Goal: Task Accomplishment & Management: Complete application form

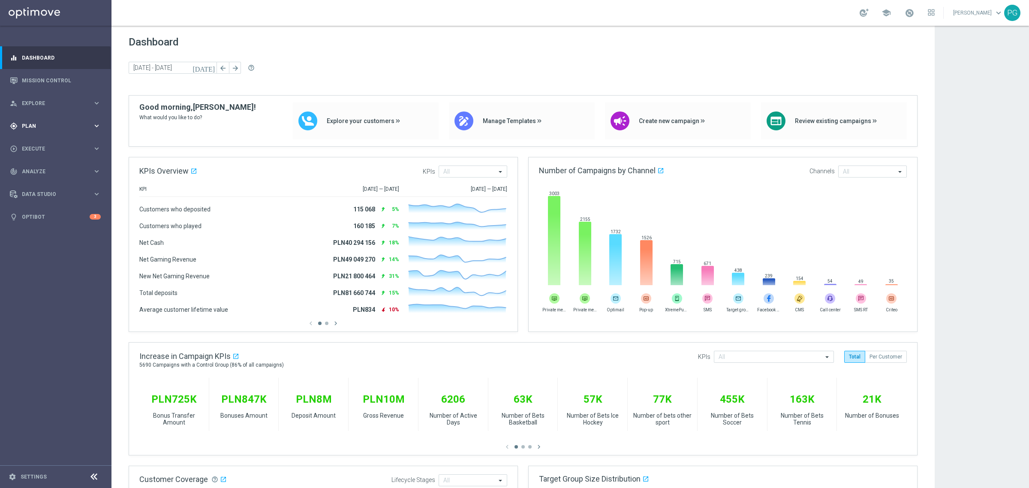
click at [68, 121] on div "gps_fixed Plan keyboard_arrow_right" at bounding box center [55, 126] width 111 height 23
click at [50, 142] on link "Target Groups" at bounding box center [55, 143] width 67 height 7
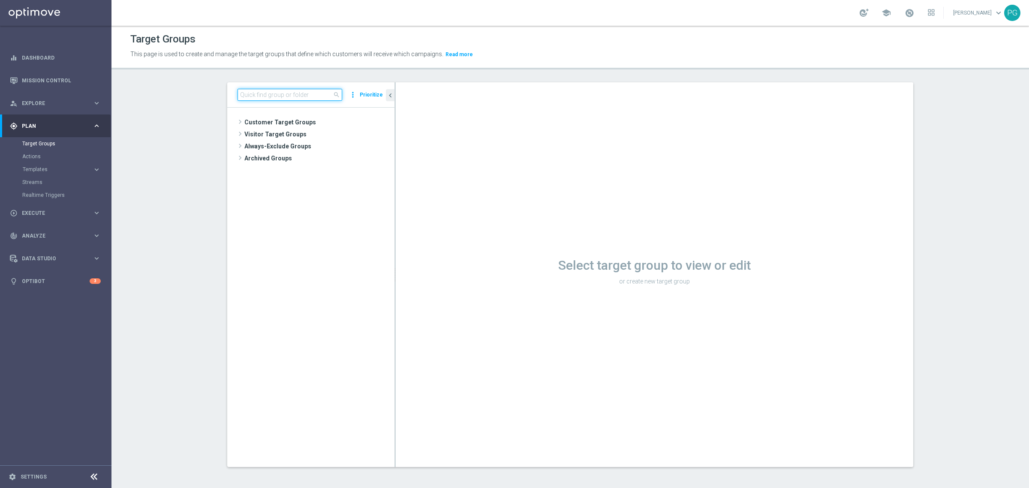
click at [273, 93] on input at bounding box center [290, 95] width 105 height 12
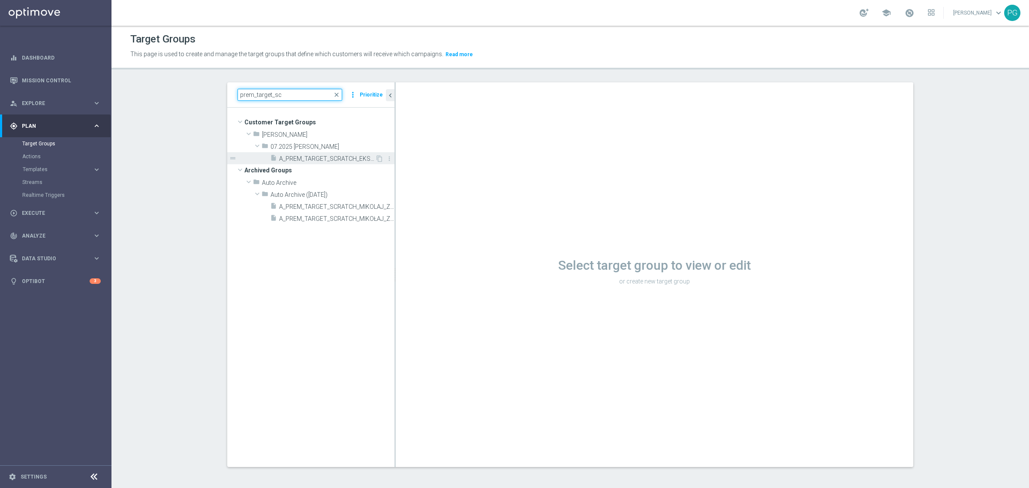
type input "prem_target_sc"
click at [354, 159] on span "A_PREM_TARGET_SCRATCH_EKSTRAKLASA_180725" at bounding box center [327, 158] width 96 height 7
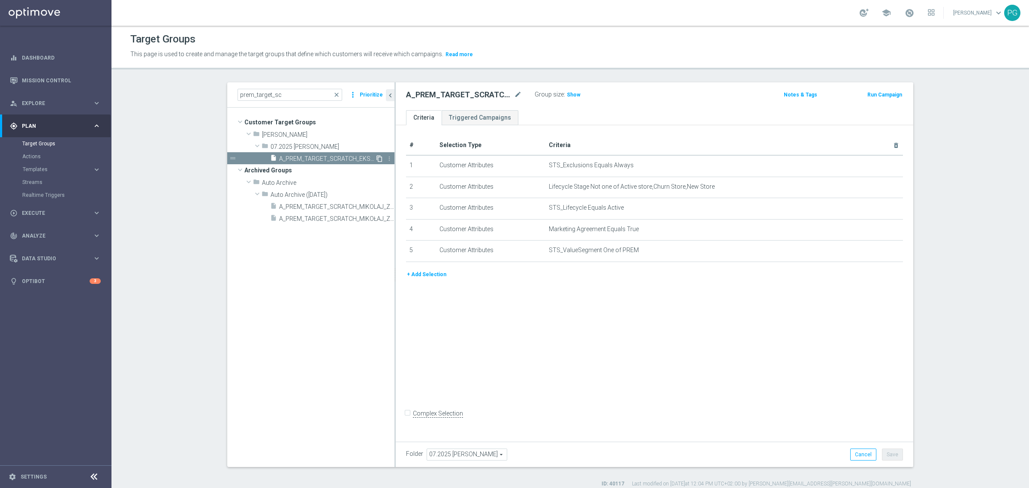
click at [376, 157] on icon "content_copy" at bounding box center [379, 158] width 7 height 7
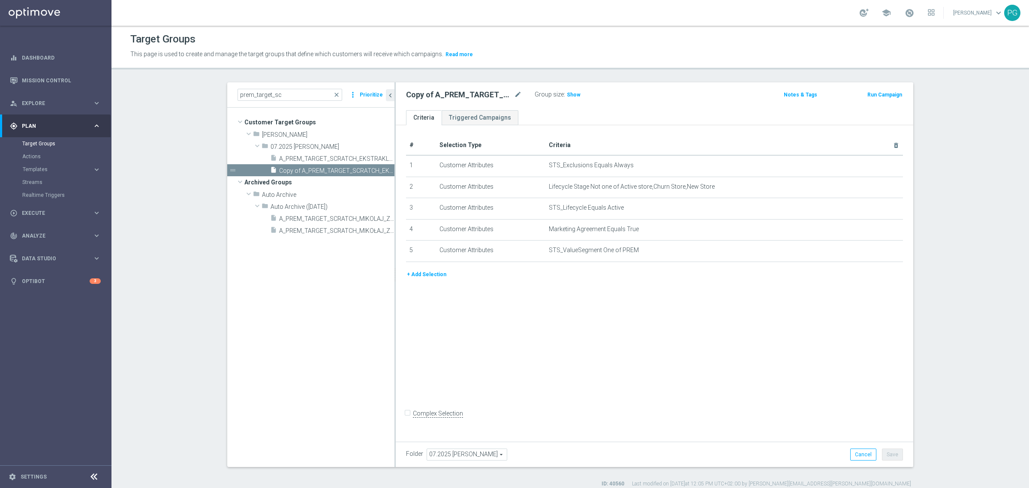
click at [453, 455] on span "07.2025 [PERSON_NAME]" at bounding box center [467, 454] width 80 height 11
click at [453, 455] on input "search" at bounding box center [467, 455] width 80 height 12
drag, startPoint x: 448, startPoint y: 458, endPoint x: 414, endPoint y: 461, distance: 34.5
click at [414, 461] on div "Folder 07.2025 [PERSON_NAME] 07.2025 [PERSON_NAME] arrow_drop_down 07 close 07.…" at bounding box center [655, 454] width 518 height 25
type input "07"
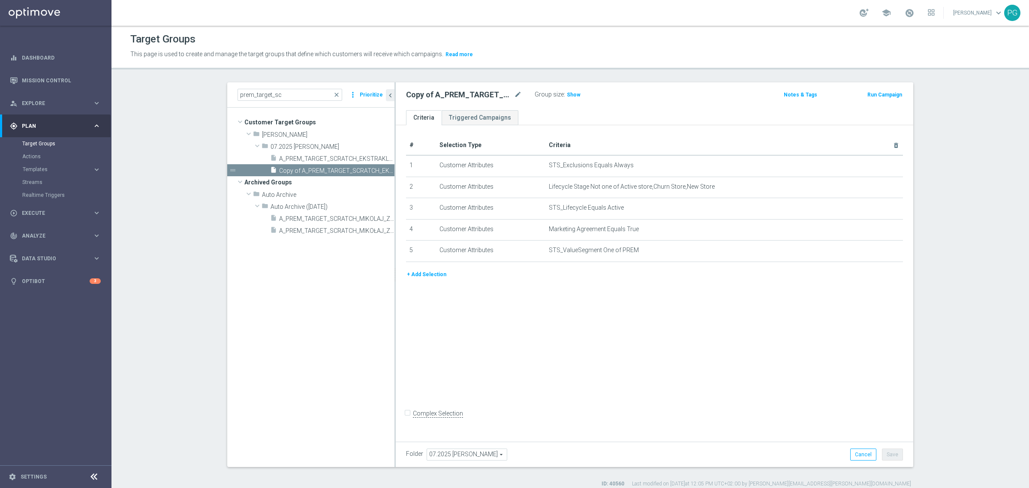
click at [449, 452] on span "07.2025 [PERSON_NAME]" at bounding box center [467, 454] width 80 height 11
click at [449, 452] on input "search" at bounding box center [467, 455] width 80 height 12
type input "2025 gro"
click at [455, 442] on span "2025 Grotel" at bounding box center [466, 443] width 71 height 7
type input "2025 Grotel"
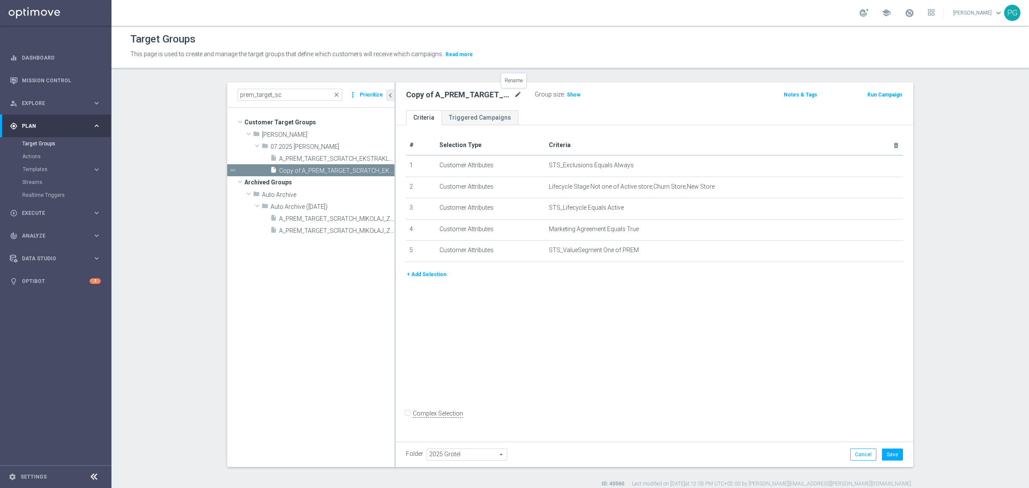
click at [515, 90] on icon "mode_edit" at bounding box center [518, 95] width 8 height 10
click at [518, 93] on div "Copy of A_PREM_TARGET_SCRATCH_EKSTRAKLASA_180725 mode_edit" at bounding box center [470, 95] width 129 height 12
click at [515, 93] on icon "mode_edit" at bounding box center [518, 95] width 8 height 10
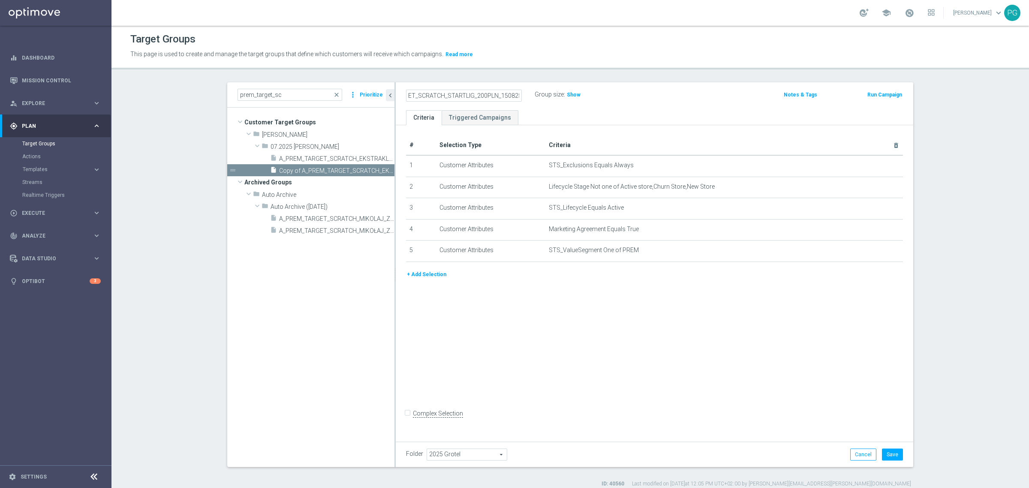
type input "A_PREM_TARGET_SCRATCH_STARTLIG_200PLN_150825"
click at [533, 109] on div "A_PREM_TARGET_SCRATCH_STARTLIG_200PLN_150825 Group size : Show Notes & Tags Run…" at bounding box center [655, 96] width 518 height 28
click at [886, 453] on button "Save" at bounding box center [892, 455] width 21 height 12
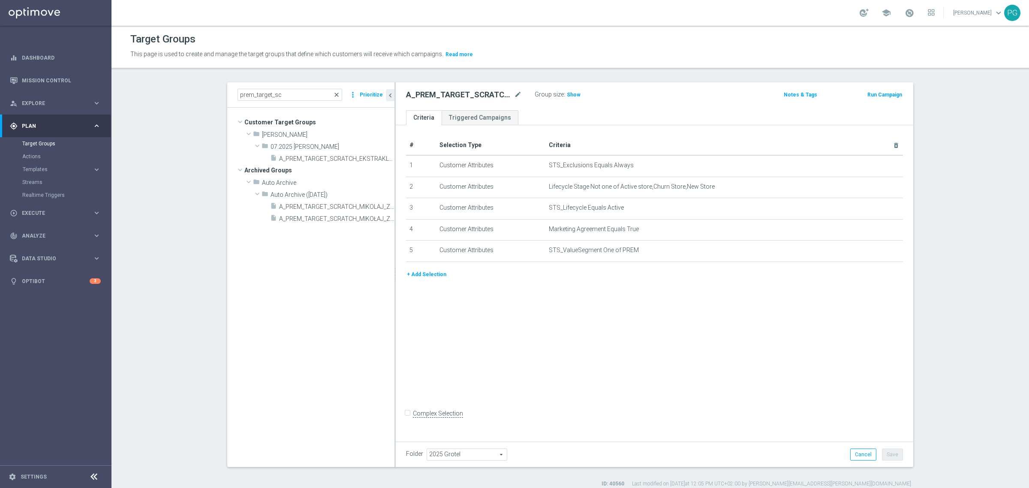
click at [335, 93] on span "close" at bounding box center [336, 94] width 7 height 7
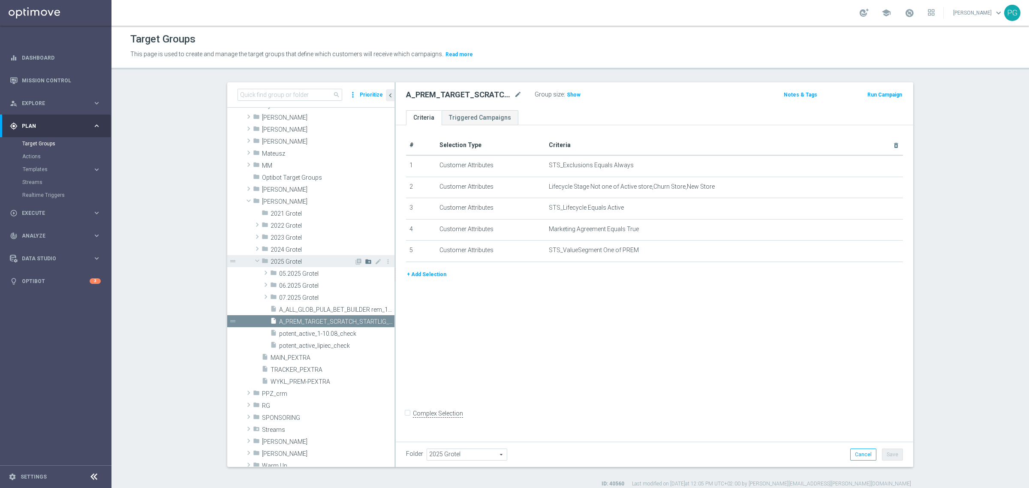
click at [365, 262] on icon "create_new_folder" at bounding box center [368, 261] width 7 height 7
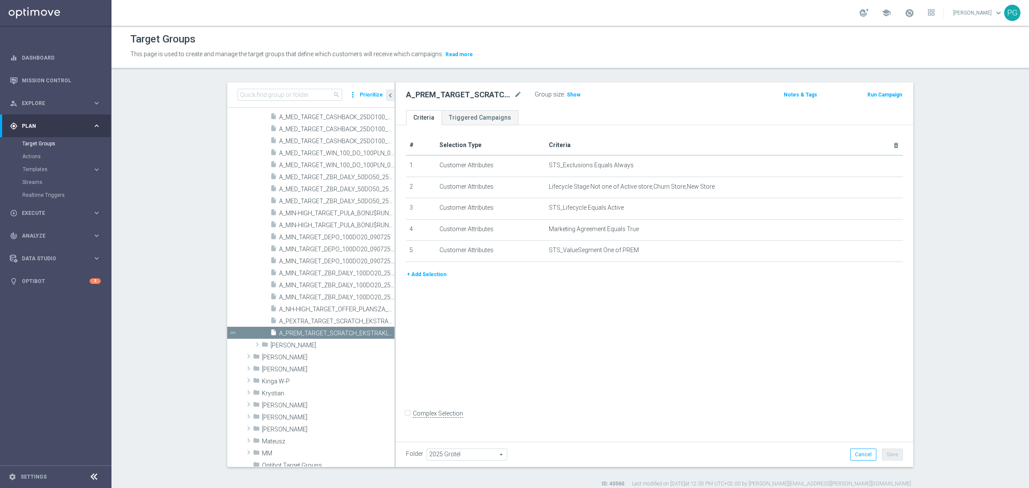
scroll to position [651, 0]
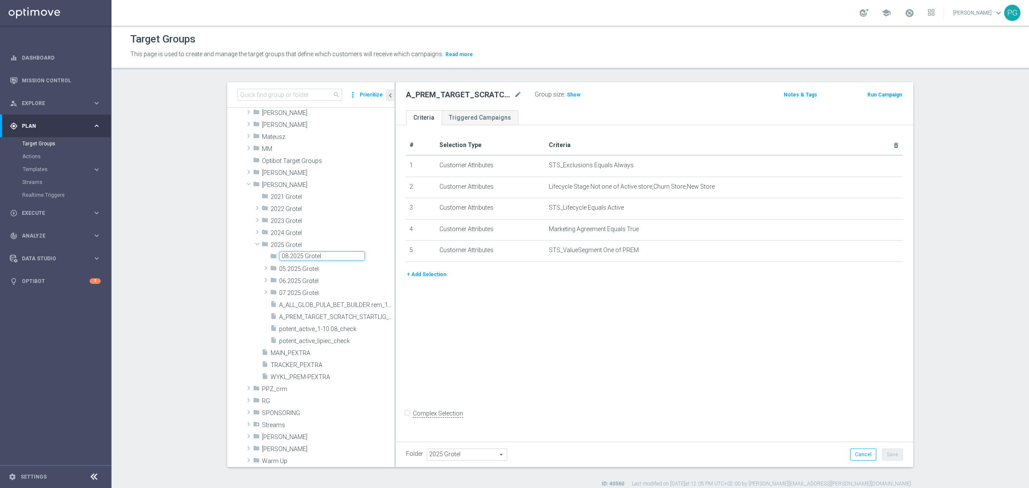
type input "08.2025 Grotel"
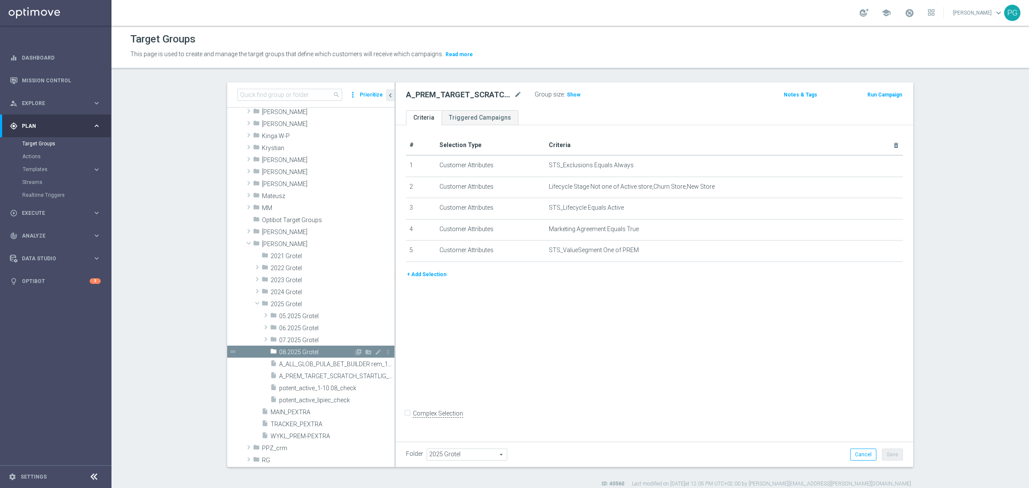
click at [286, 352] on span "08.2025 Grotel" at bounding box center [316, 352] width 75 height 7
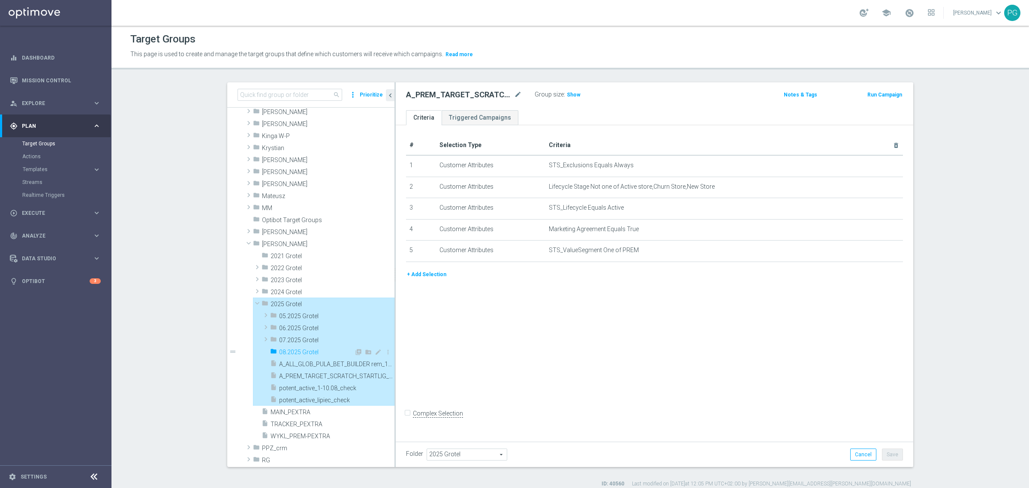
type input "08.2025 Grotel"
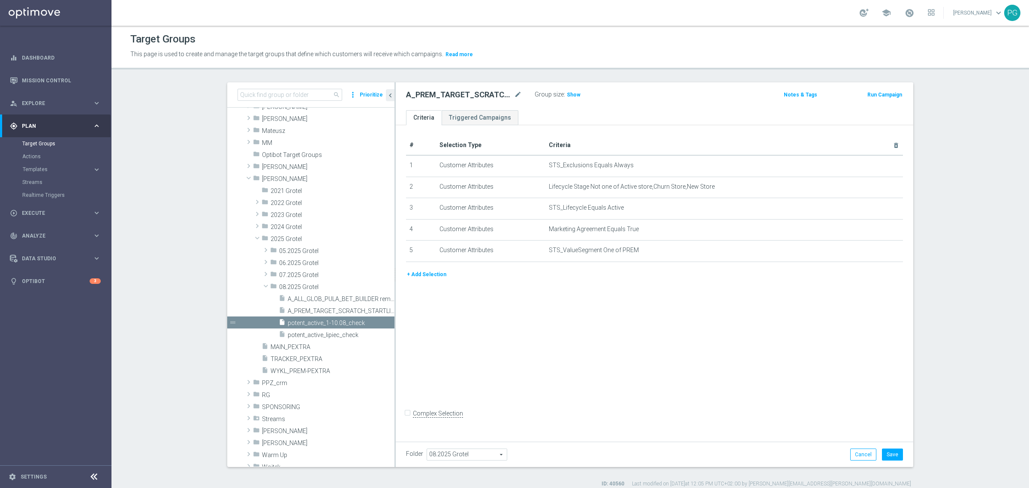
scroll to position [657, 0]
click at [321, 308] on span "A_PREM_TARGET_SCRATCH_STARTLIG_200PLN_150825" at bounding box center [331, 311] width 87 height 7
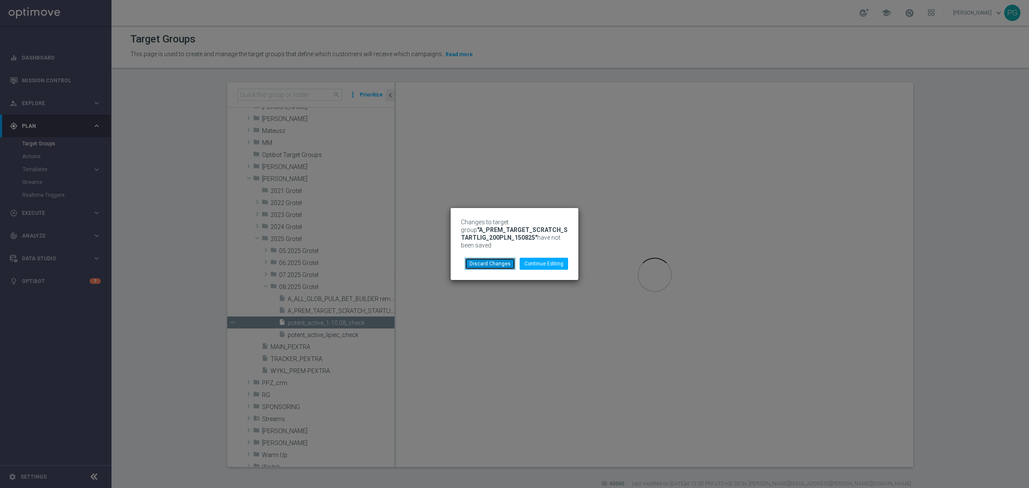
click at [503, 262] on button "Discard Changes" at bounding box center [490, 264] width 51 height 12
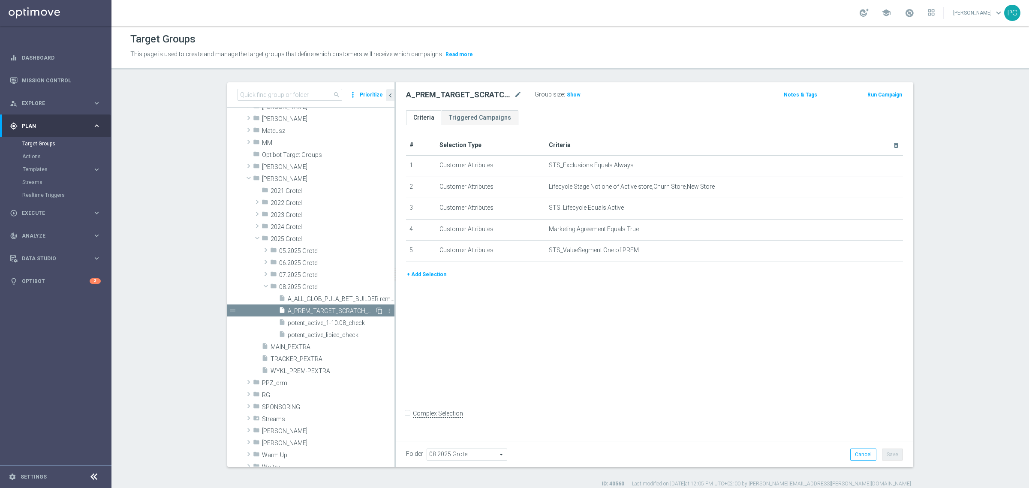
click at [376, 309] on icon "content_copy" at bounding box center [379, 311] width 7 height 7
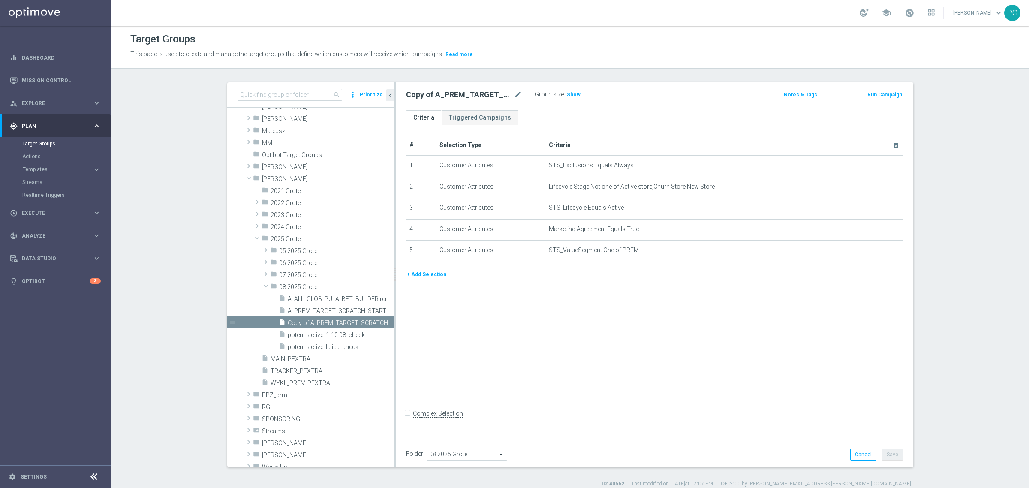
scroll to position [657, 0]
click at [515, 93] on icon "mode_edit" at bounding box center [518, 95] width 8 height 10
type input "A_PEXTRA_TARGET_SCRATCH_STARTLIG_500PLN_150825"
click at [872, 251] on icon "mode_edit" at bounding box center [875, 250] width 7 height 7
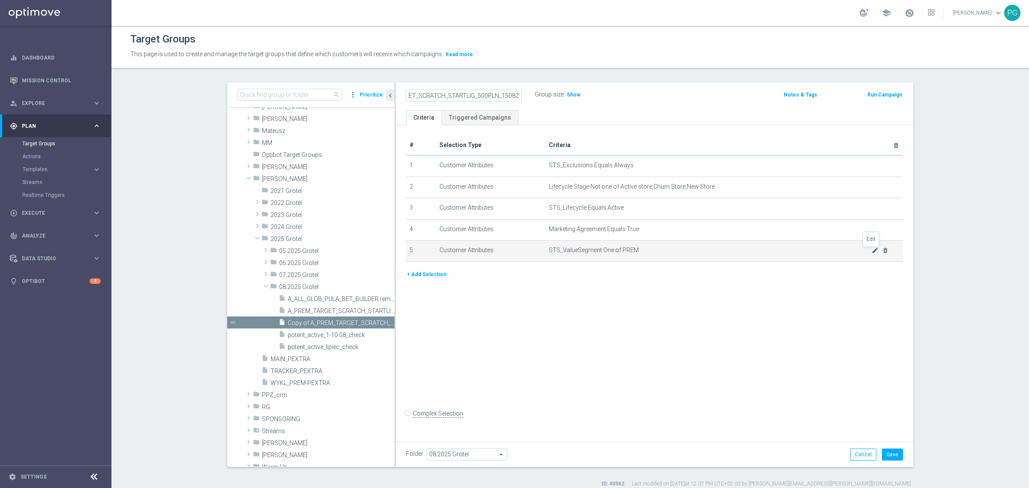
scroll to position [0, 0]
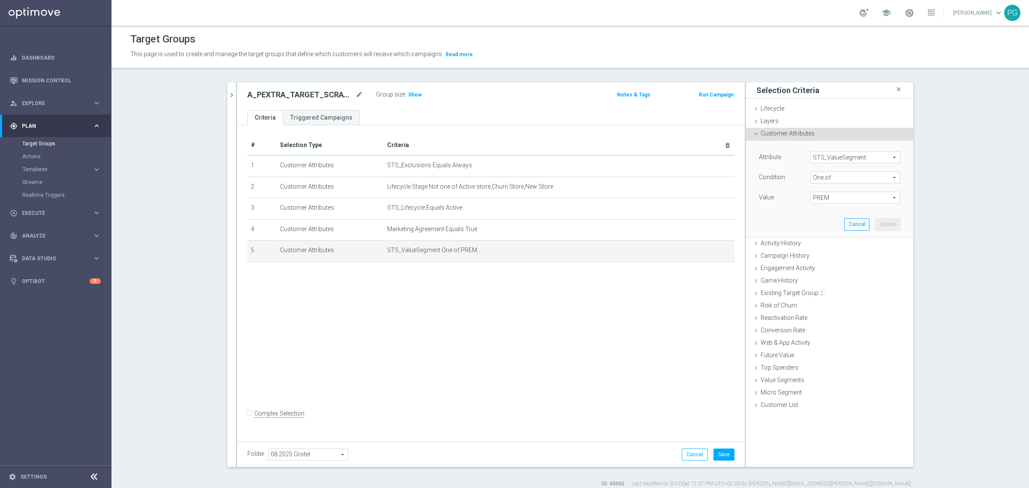
click at [811, 196] on span "PREM" at bounding box center [855, 197] width 89 height 11
click at [817, 311] on input "PREM" at bounding box center [820, 311] width 6 height 6
checkbox input "false"
type input "Select"
click at [817, 302] on input "PEXTRA" at bounding box center [820, 300] width 6 height 6
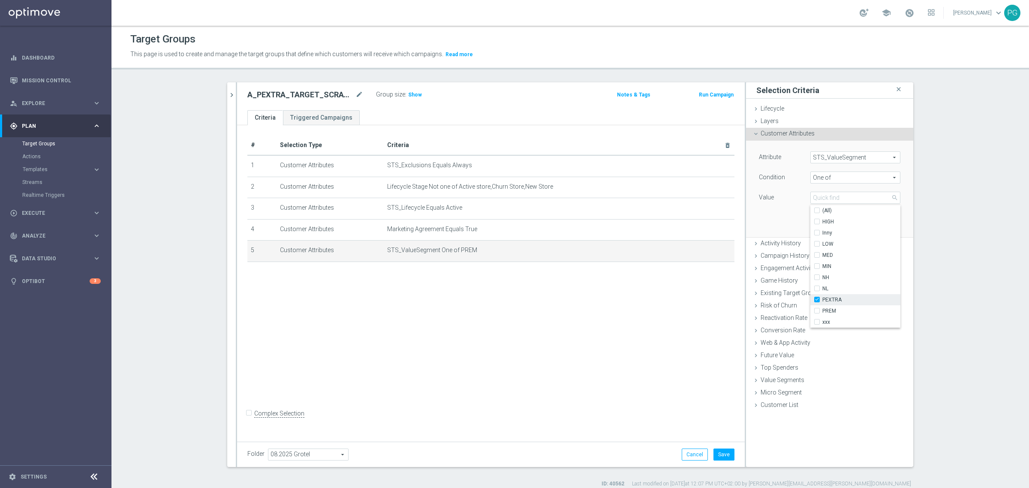
checkbox input "true"
type input "PEXTRA"
click at [764, 220] on div "Attribute STS_ValueSegment STS_ValueSegment arrow_drop_down search Condition On…" at bounding box center [830, 189] width 154 height 96
click at [882, 218] on button "Update" at bounding box center [887, 224] width 25 height 12
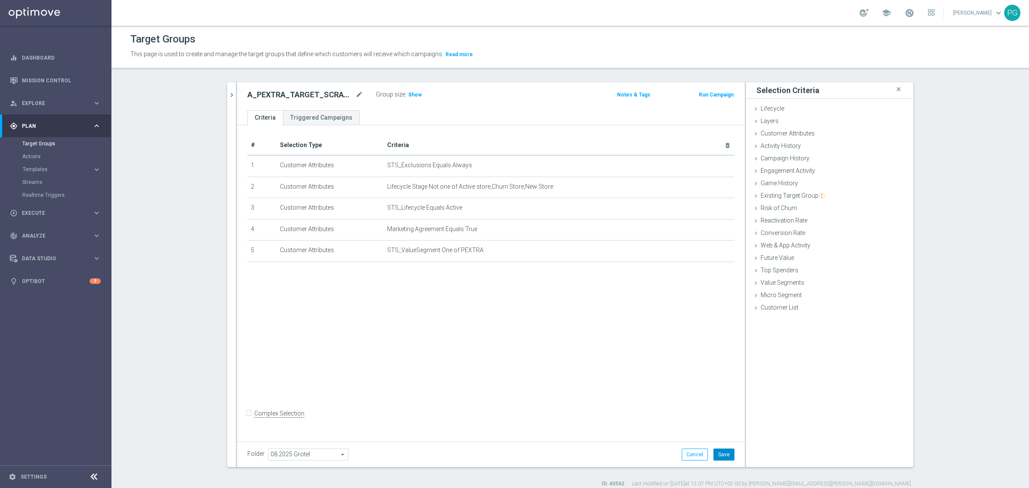
click at [723, 455] on button "Save" at bounding box center [724, 455] width 21 height 12
click at [413, 93] on span "Show" at bounding box center [415, 95] width 14 height 6
click at [228, 91] on icon "chevron_right" at bounding box center [232, 95] width 8 height 8
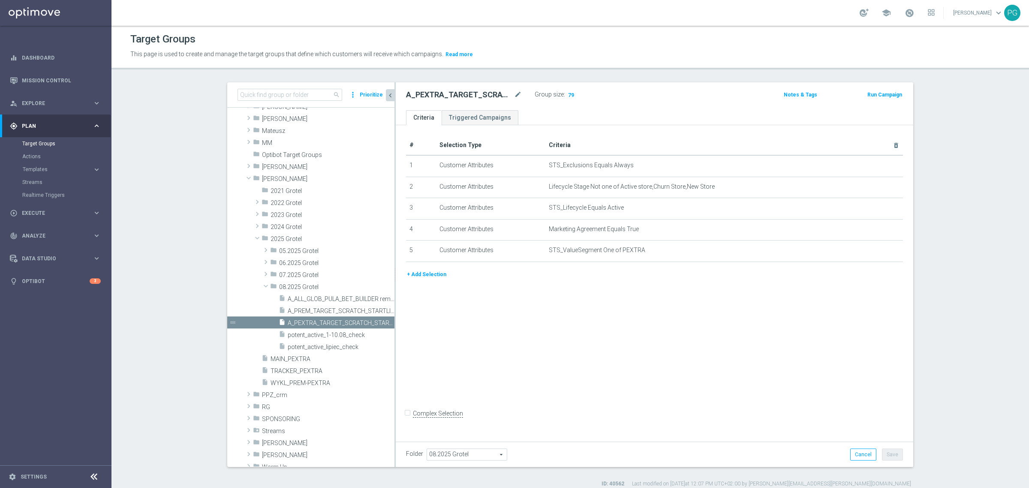
scroll to position [645, 0]
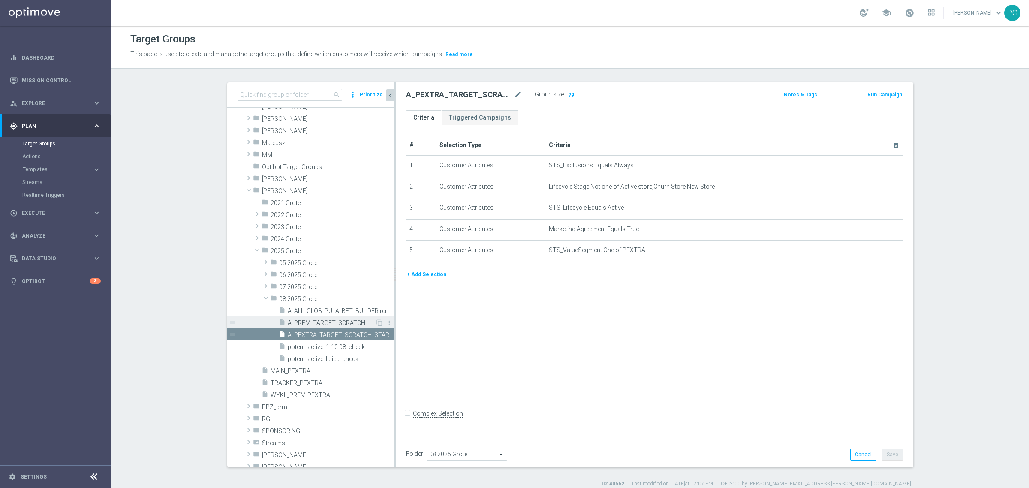
click at [314, 324] on span "A_PREM_TARGET_SCRATCH_STARTLIG_200PLN_150825" at bounding box center [331, 323] width 87 height 7
click at [571, 93] on span "Show" at bounding box center [574, 95] width 14 height 6
click at [40, 157] on link "Actions" at bounding box center [55, 156] width 67 height 7
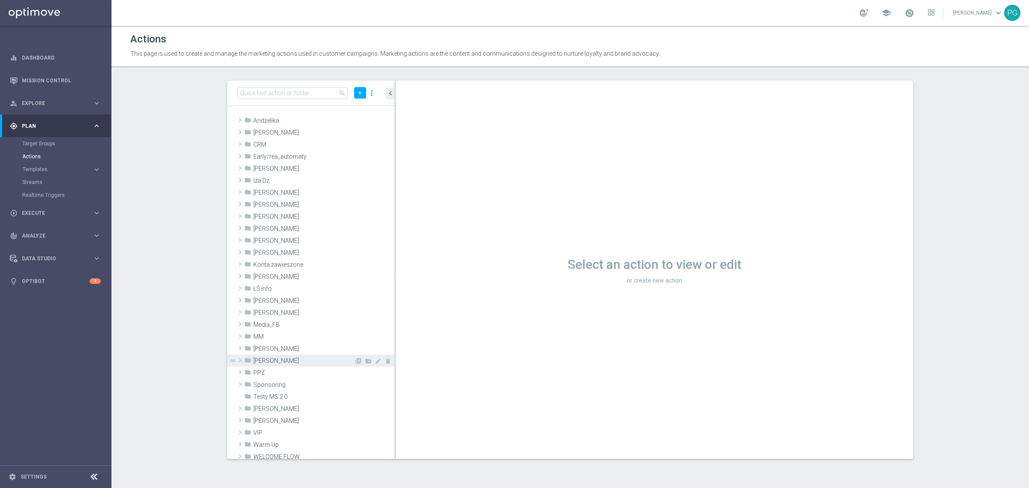
click at [266, 359] on span "[PERSON_NAME]" at bounding box center [303, 360] width 101 height 7
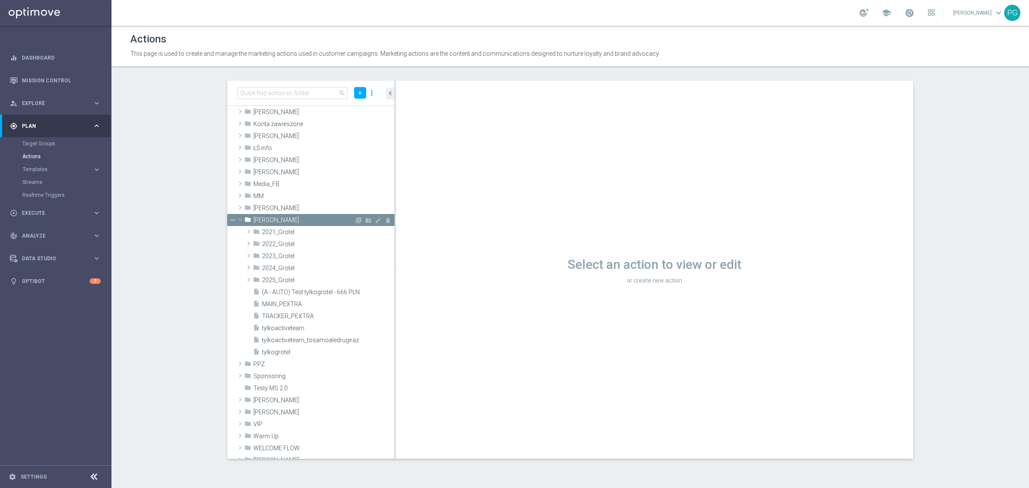
scroll to position [142, 0]
click at [290, 281] on span "2025_Grotel" at bounding box center [308, 278] width 92 height 7
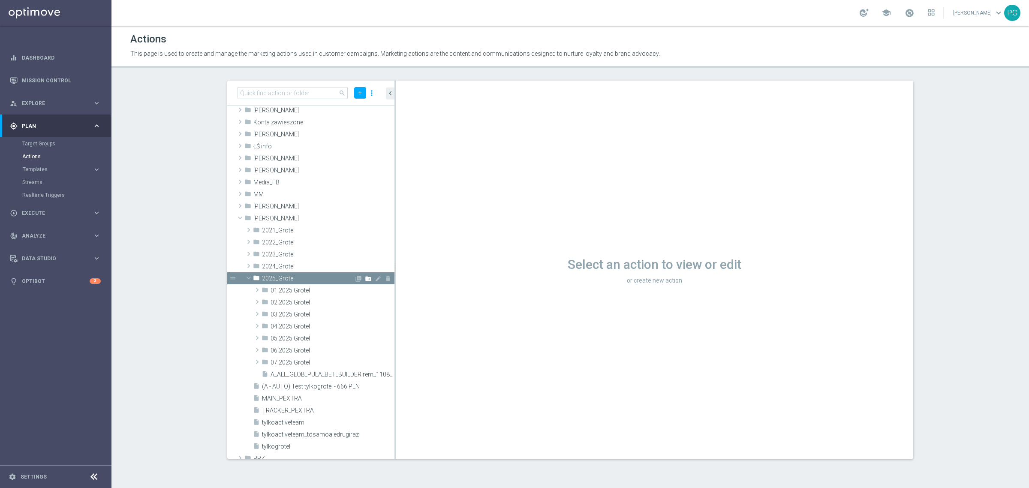
click at [365, 277] on icon "create_new_folder" at bounding box center [368, 278] width 7 height 7
type input "08.2025 Grotel"
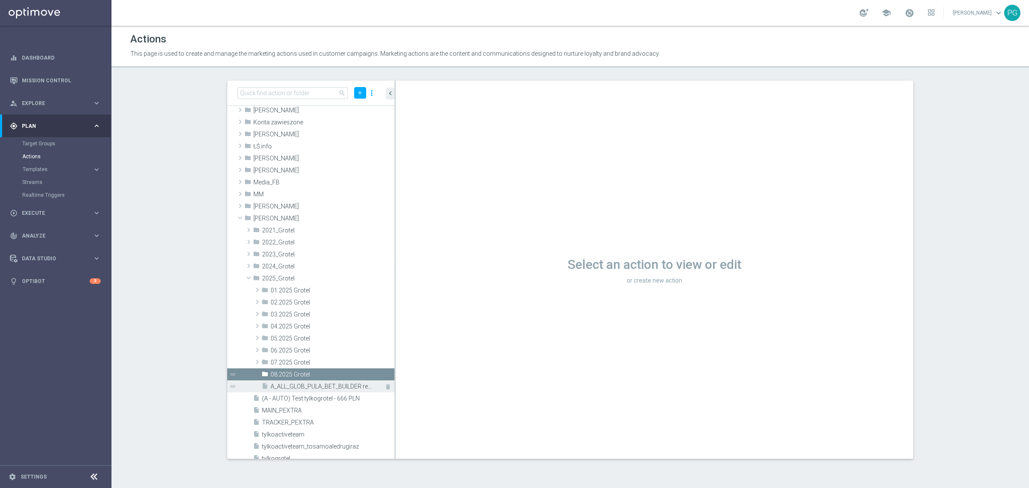
click at [292, 376] on span "08.2025 Grotel" at bounding box center [333, 374] width 124 height 7
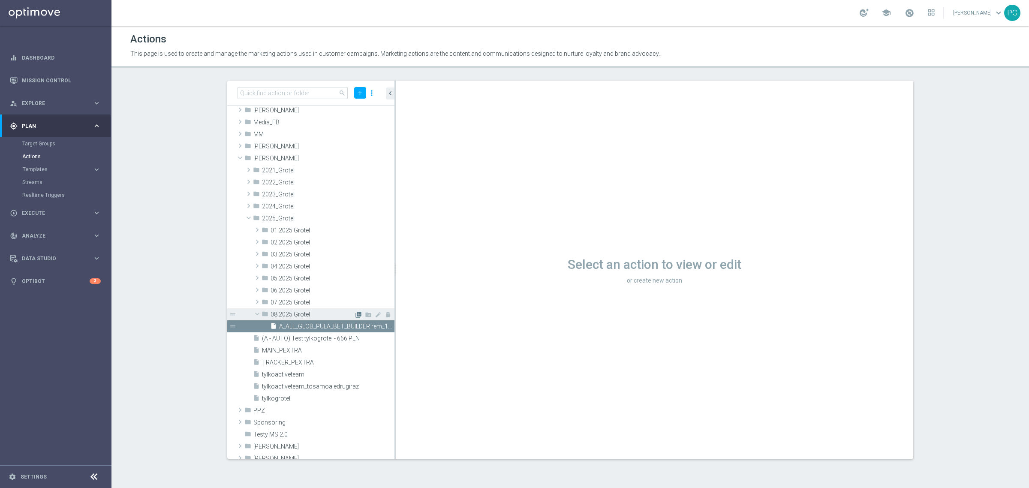
click at [355, 314] on icon "library_add" at bounding box center [358, 314] width 7 height 7
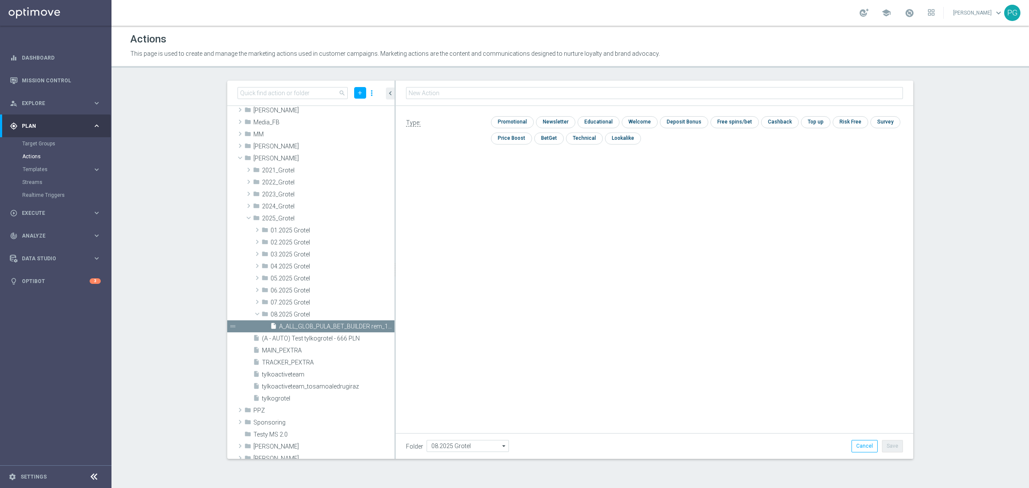
type input "A_PEXTRA_TARGET_SCRATCH_STARTLIG_500PLN_150825"
click at [739, 125] on input "checkbox" at bounding box center [734, 122] width 46 height 12
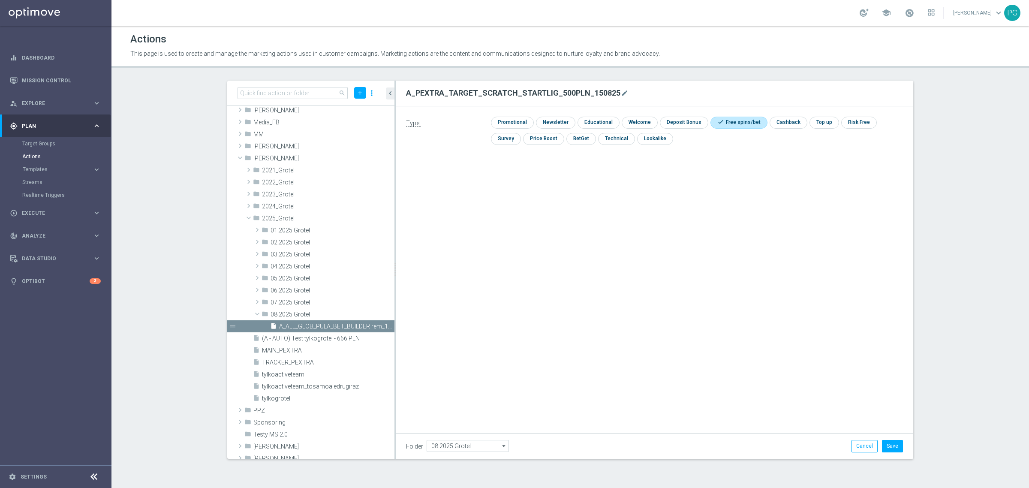
click at [739, 125] on input "checkbox" at bounding box center [738, 123] width 54 height 12
click at [722, 124] on input "checkbox" at bounding box center [734, 123] width 46 height 12
checkbox input "true"
click at [890, 444] on button "Save" at bounding box center [892, 446] width 21 height 12
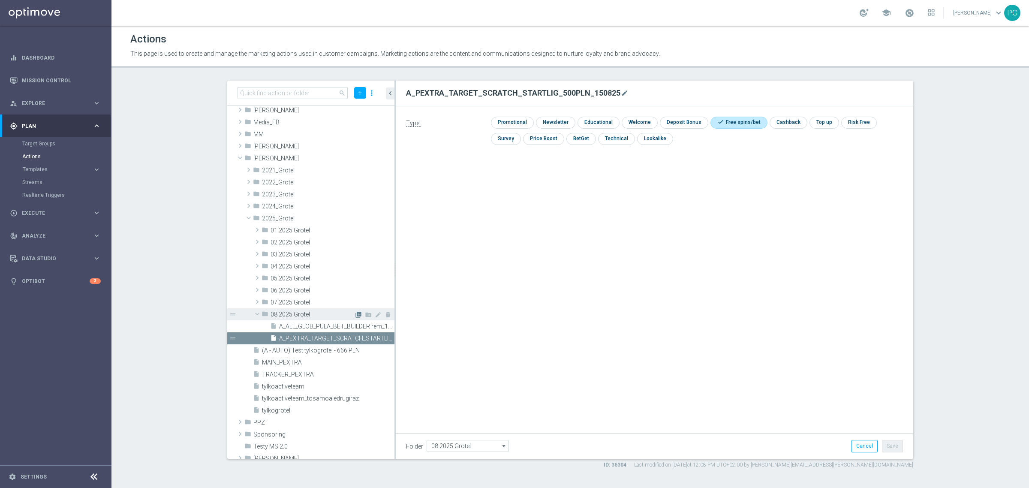
click at [355, 314] on icon "library_add" at bounding box center [358, 314] width 7 height 7
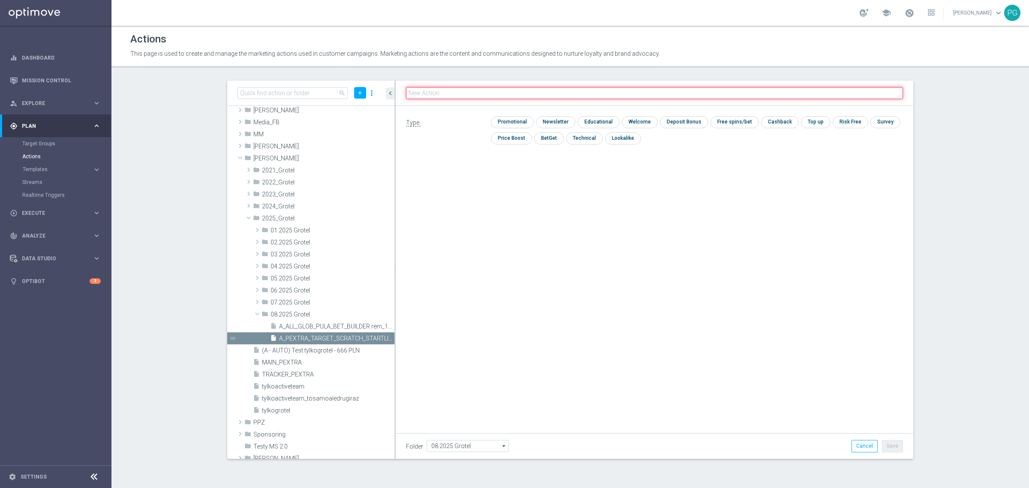
paste input "A_PREM_TARGET_SCRATCH_STARTLIG_200PLN_150825"
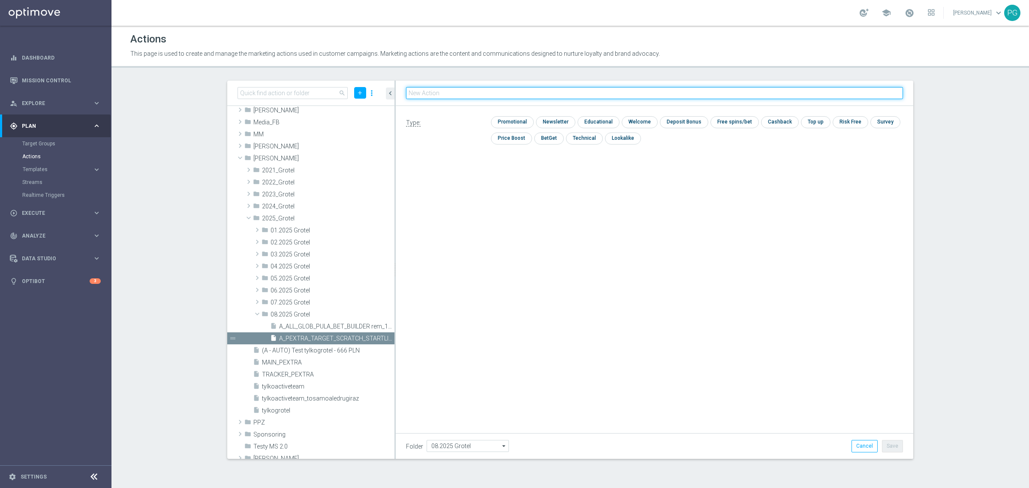
type input "A_PREM_TARGET_SCRATCH_STARTLIG_200PLN_150825"
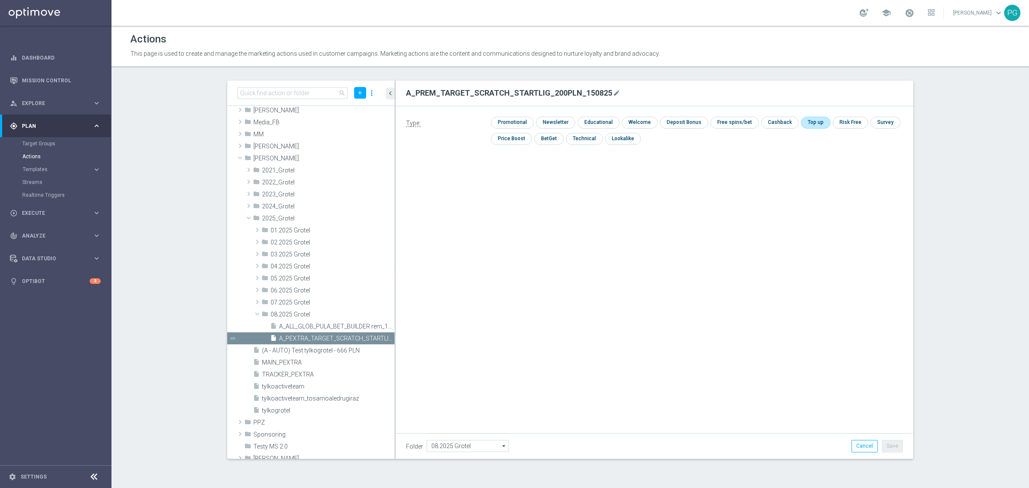
click at [803, 120] on input "checkbox" at bounding box center [815, 123] width 28 height 12
checkbox input "true"
click at [747, 119] on input "checkbox" at bounding box center [734, 123] width 46 height 12
checkbox input "true"
click at [826, 124] on input "checkbox" at bounding box center [828, 123] width 36 height 12
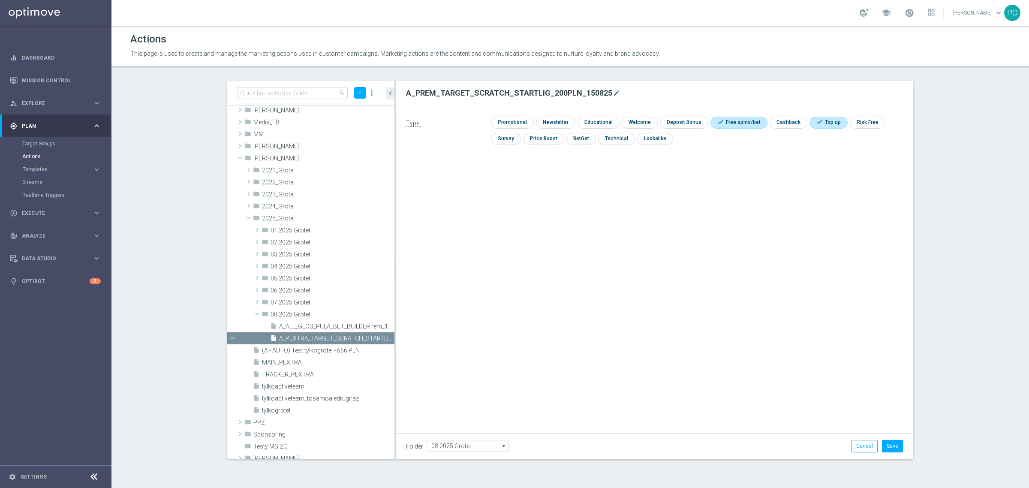
checkbox input "false"
click at [897, 443] on button "Save" at bounding box center [892, 446] width 21 height 12
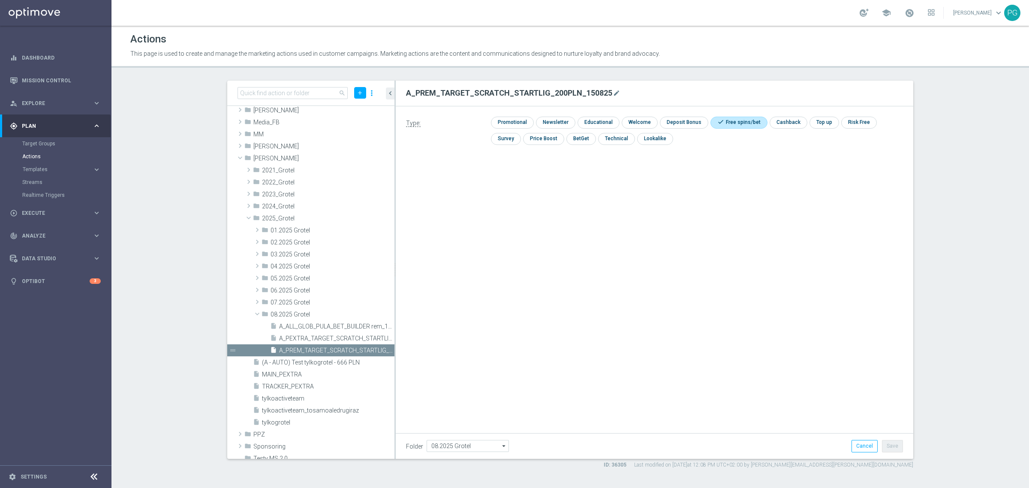
click at [56, 338] on sidenavbar "equalizer Dashboard Mission Control" at bounding box center [56, 244] width 112 height 488
click at [41, 80] on link "Mission Control" at bounding box center [61, 80] width 79 height 23
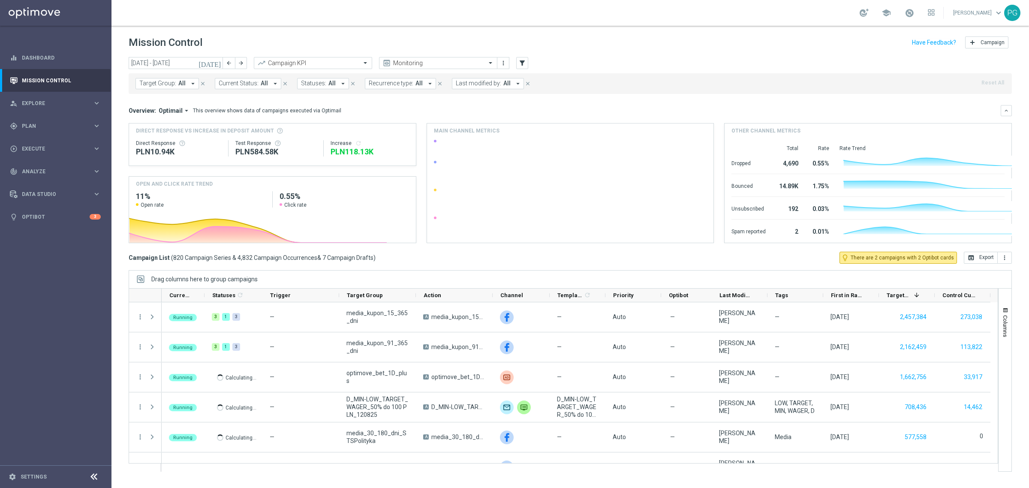
click at [221, 60] on icon "[DATE]" at bounding box center [210, 63] width 23 height 8
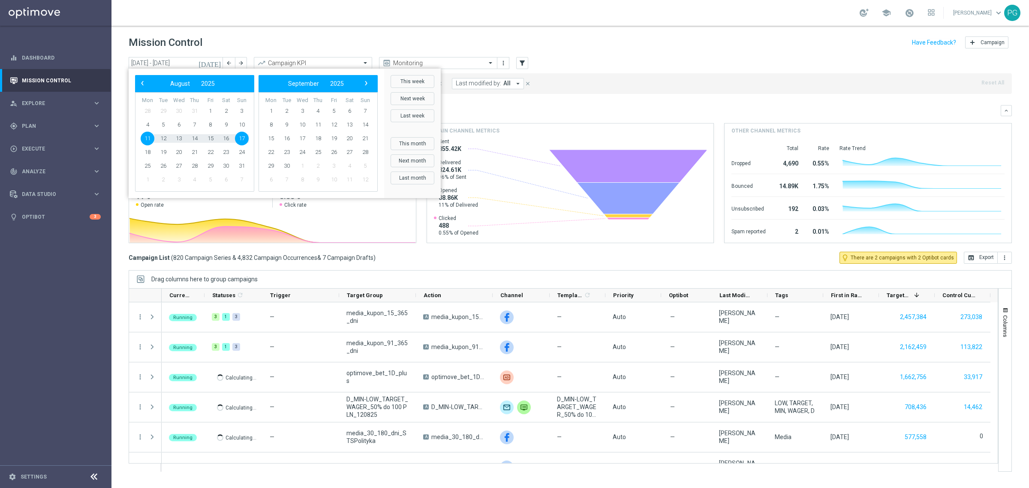
click at [136, 86] on div "‹ ​ August ​ 2025 ​ ›" at bounding box center [194, 83] width 119 height 17
click at [144, 83] on span "‹" at bounding box center [142, 83] width 11 height 11
click at [165, 109] on span "1" at bounding box center [164, 111] width 14 height 14
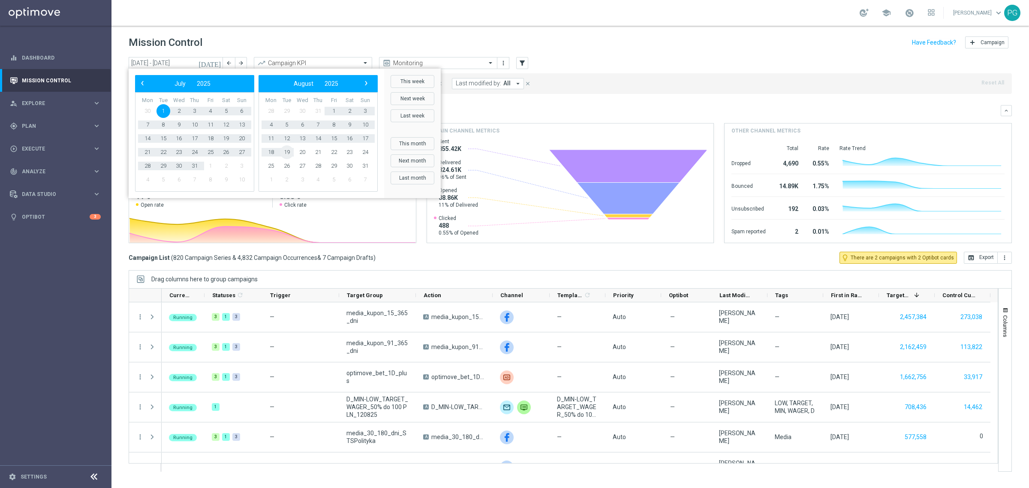
click at [288, 149] on span "19" at bounding box center [287, 152] width 14 height 14
type input "[DATE] - [DATE]"
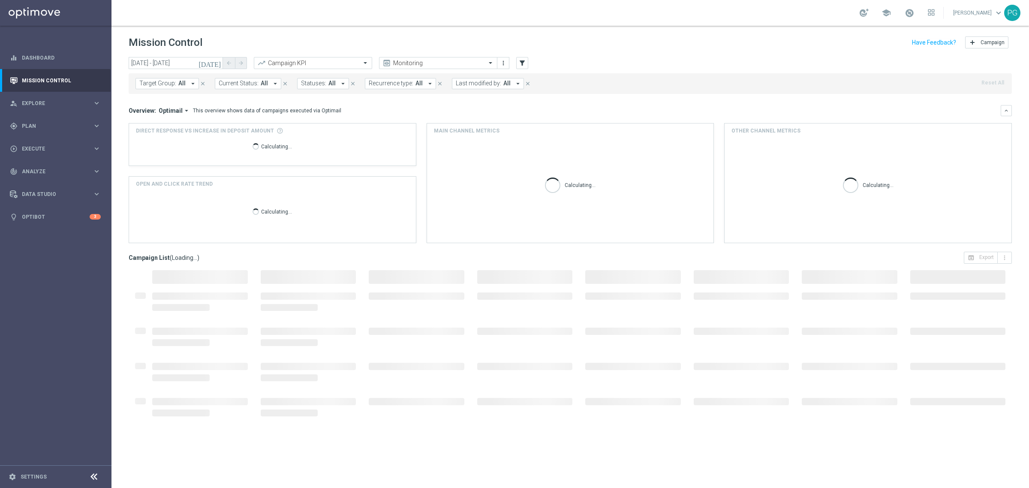
click at [29, 373] on sidenavbar "equalizer Dashboard Mission Control" at bounding box center [56, 244] width 112 height 488
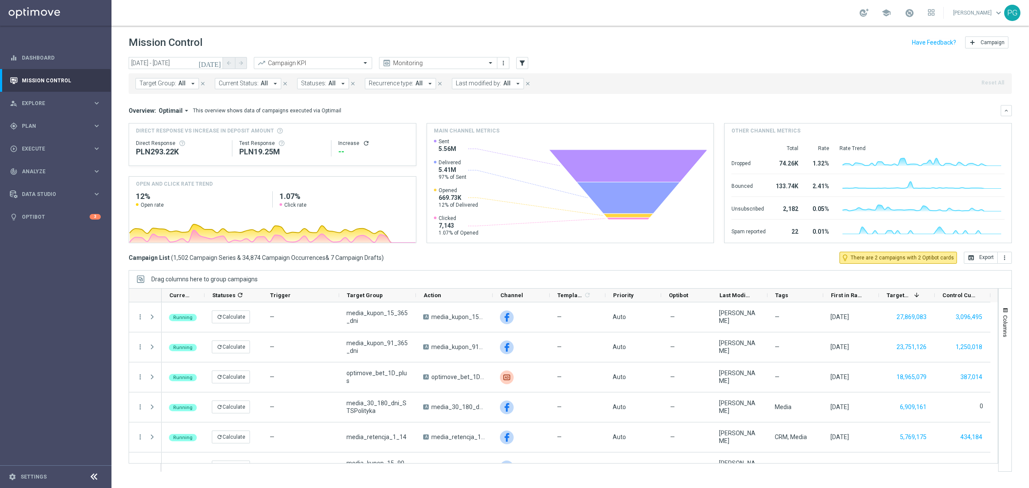
click at [179, 104] on mini-dashboard "Overview: Optimail arrow_drop_down This overview shows data of campaigns execut…" at bounding box center [571, 173] width 884 height 158
click at [175, 107] on span "Optimail" at bounding box center [171, 111] width 24 height 8
click at [166, 123] on div "Analysis" at bounding box center [162, 124] width 21 height 8
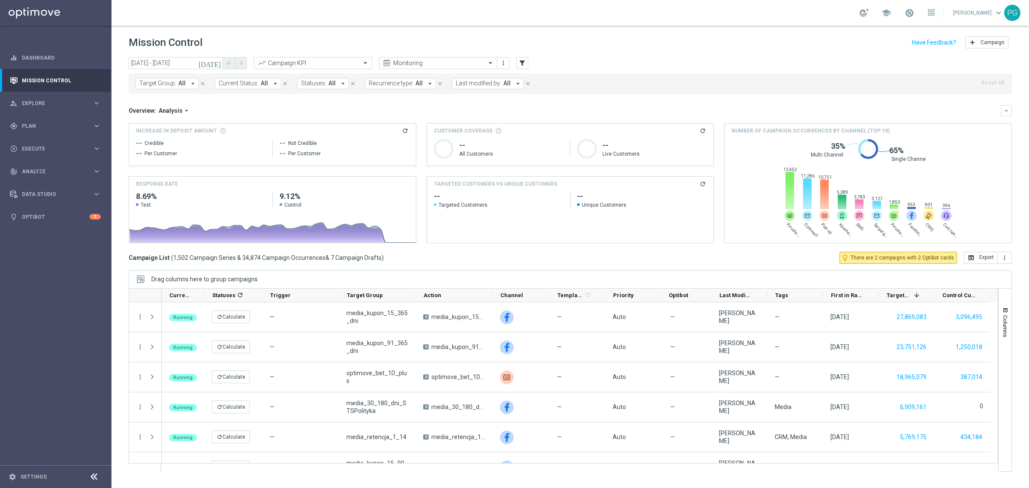
click at [186, 78] on button "Target Group: All arrow_drop_down" at bounding box center [167, 83] width 63 height 11
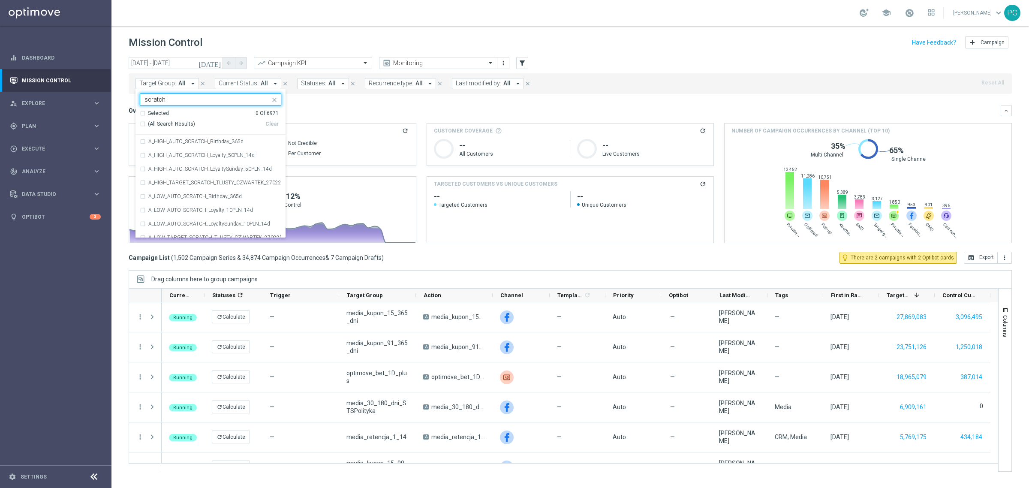
click at [179, 123] on span "(All Search Results)" at bounding box center [171, 124] width 47 height 7
type input "scratch"
click at [347, 111] on div "Overview: Analysis arrow_drop_down" at bounding box center [565, 111] width 872 height 8
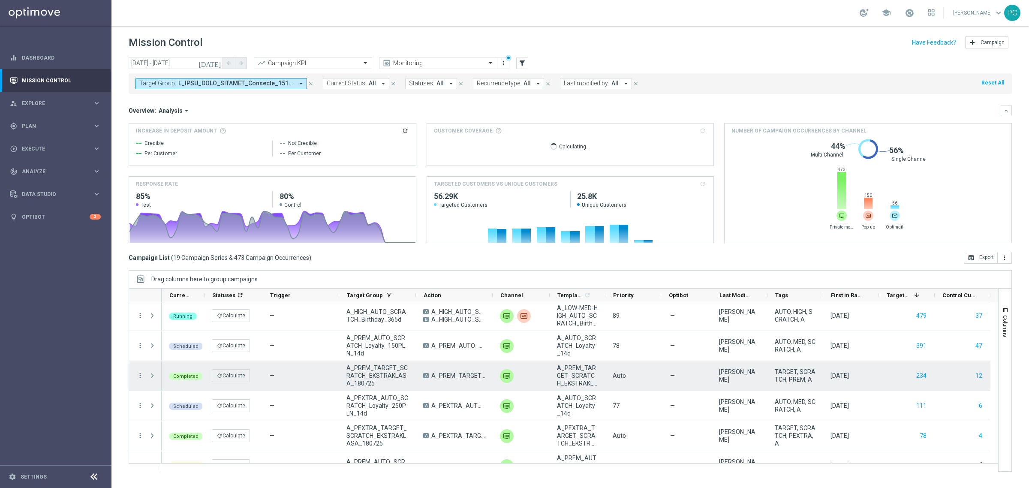
scroll to position [169, 0]
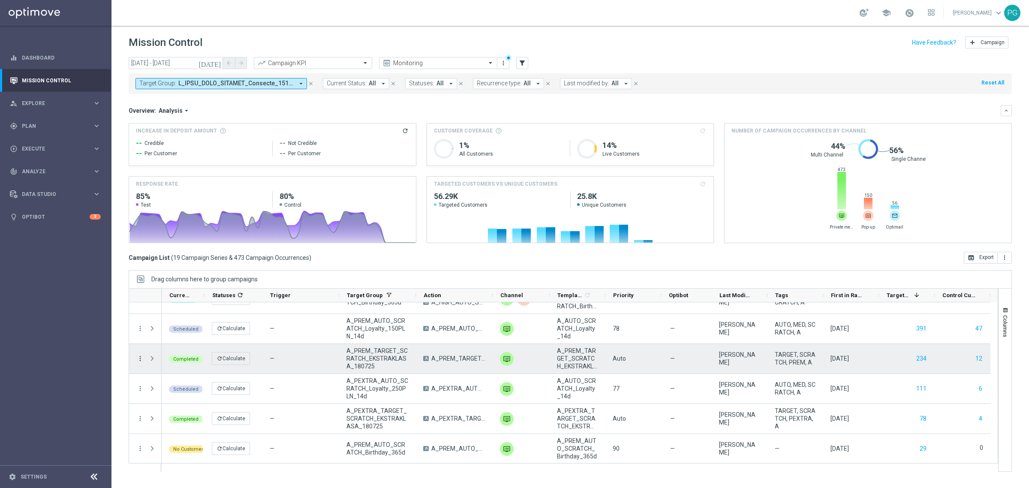
click at [141, 358] on icon "more_vert" at bounding box center [140, 359] width 8 height 8
click at [208, 429] on div "Duplicate and Edit" at bounding box center [197, 428] width 80 height 6
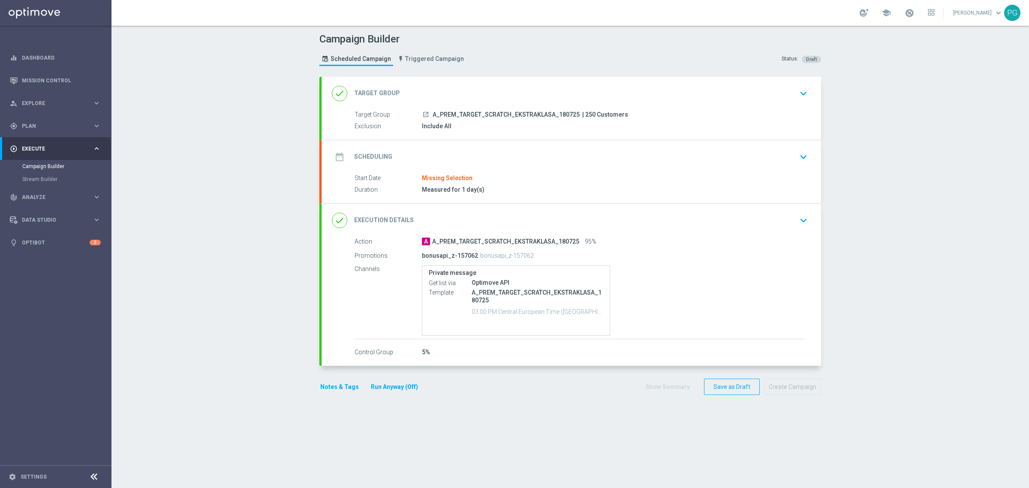
click at [592, 89] on div "done Target Group keyboard_arrow_down" at bounding box center [571, 93] width 479 height 16
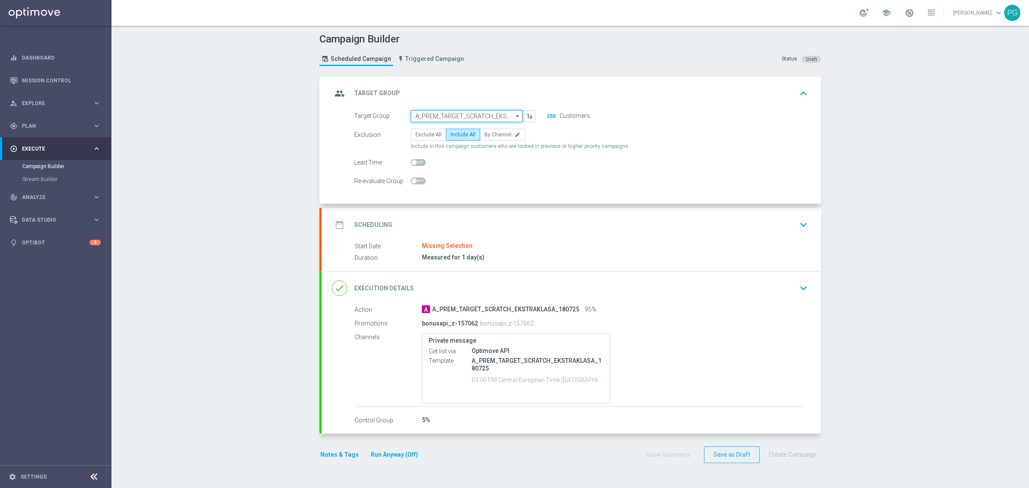
click at [479, 117] on input "A_PREM_TARGET_SCRATCH_EKSTRAKLASA_180725" at bounding box center [467, 116] width 112 height 12
click at [479, 117] on input at bounding box center [467, 116] width 112 height 12
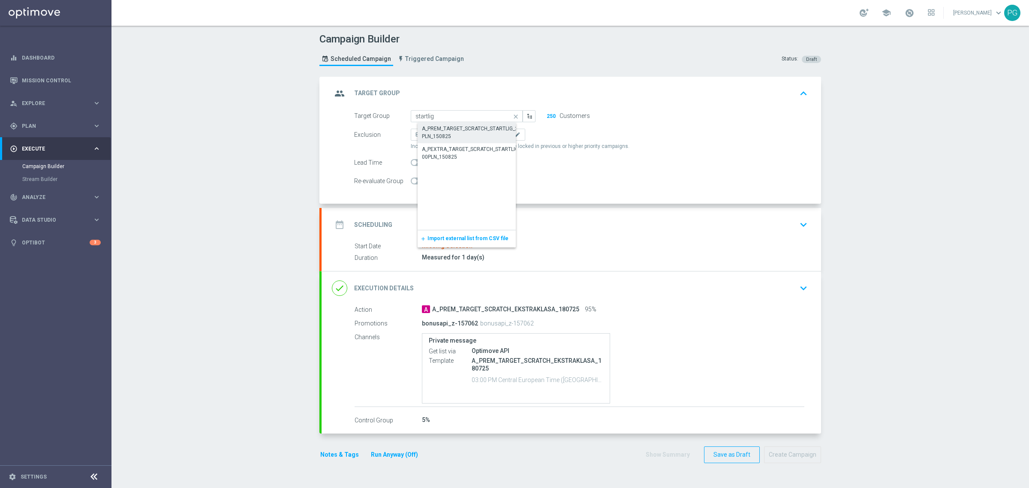
click at [454, 133] on div "A_PREM_TARGET_SCRATCH_STARTLIG_200PLN_150825" at bounding box center [473, 132] width 103 height 15
type input "A_PREM_TARGET_SCRATCH_STARTLIG_200PLN_150825"
click at [196, 473] on div "Campaign Builder Scheduled Campaign Triggered Campaign Status: Draft group Targ…" at bounding box center [571, 257] width 918 height 462
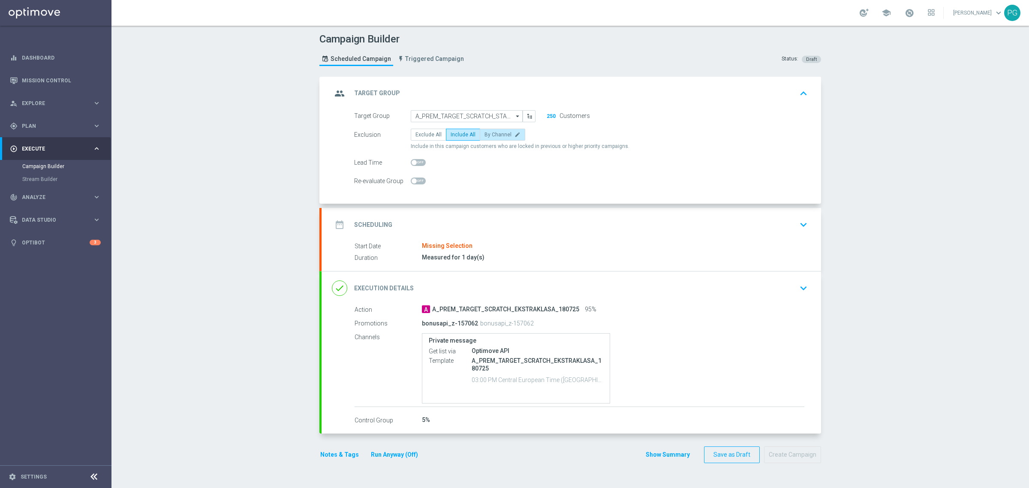
click at [488, 133] on span "By Channel" at bounding box center [498, 135] width 27 height 6
click at [488, 133] on input "By Channel edit" at bounding box center [488, 136] width 6 height 6
radio input "true"
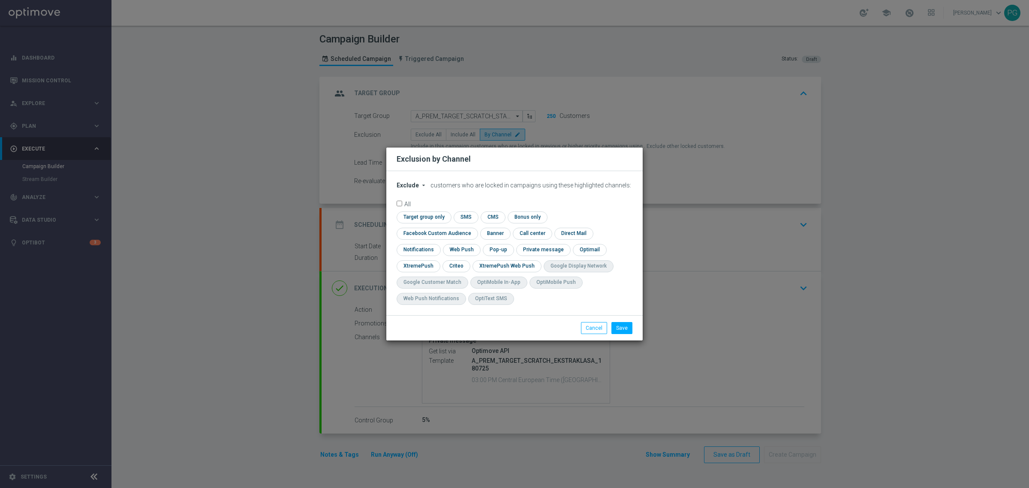
click at [414, 189] on span "Exclude" at bounding box center [408, 185] width 22 height 7
click at [0, 0] on span "Include" at bounding box center [0, 0] width 0 height 0
click at [428, 223] on input "checkbox" at bounding box center [423, 217] width 52 height 12
checkbox input "true"
click at [418, 265] on input "checkbox" at bounding box center [418, 266] width 42 height 12
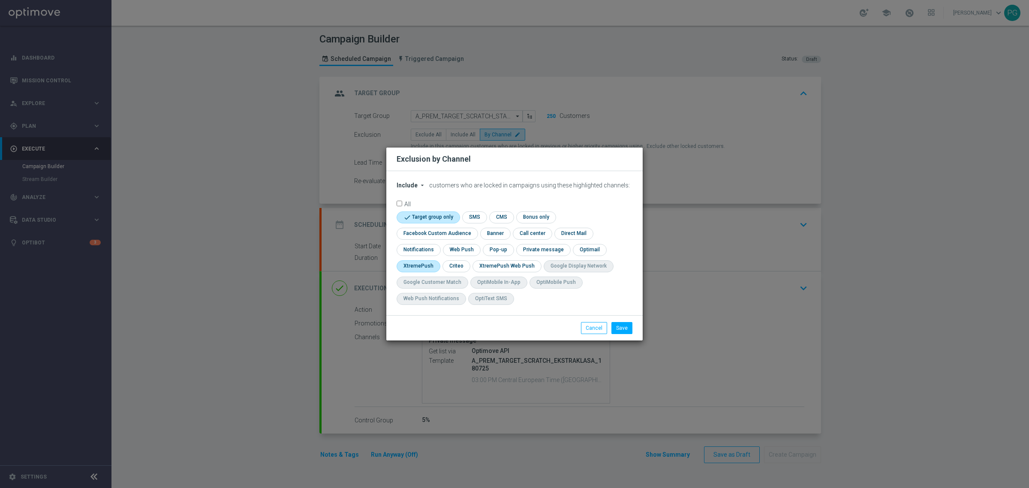
checkbox input "true"
click at [454, 236] on input "checkbox" at bounding box center [436, 234] width 78 height 12
checkbox input "true"
click at [465, 268] on input "checkbox" at bounding box center [464, 266] width 27 height 12
checkbox input "true"
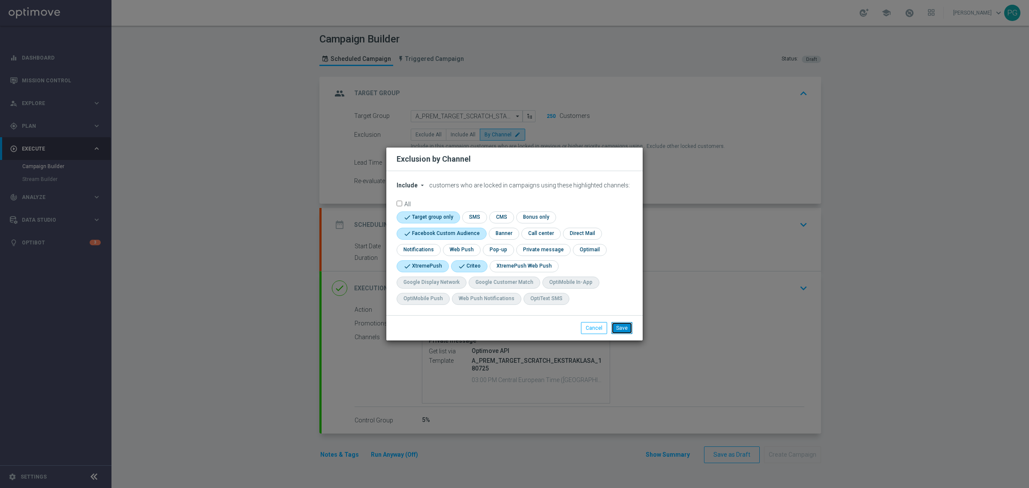
click at [623, 324] on button "Save" at bounding box center [622, 328] width 21 height 12
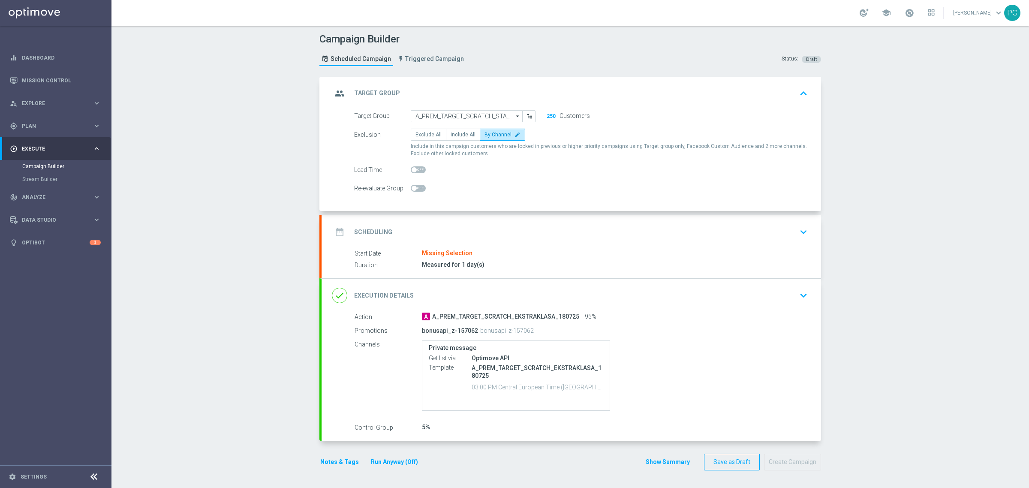
click at [443, 227] on div "date_range Scheduling keyboard_arrow_down" at bounding box center [571, 232] width 479 height 16
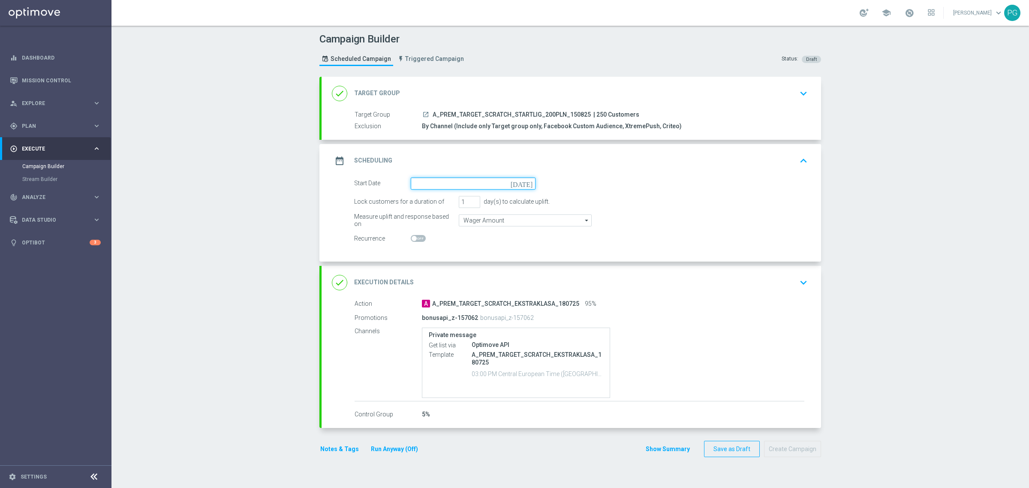
click at [504, 181] on input at bounding box center [473, 184] width 125 height 12
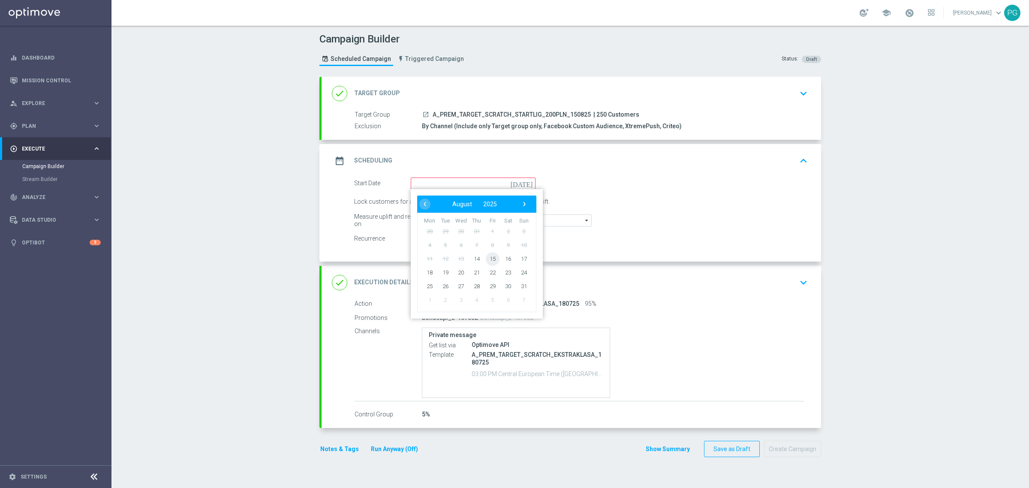
click at [487, 256] on span "15" at bounding box center [493, 259] width 14 height 14
type input "15 Aug 2025"
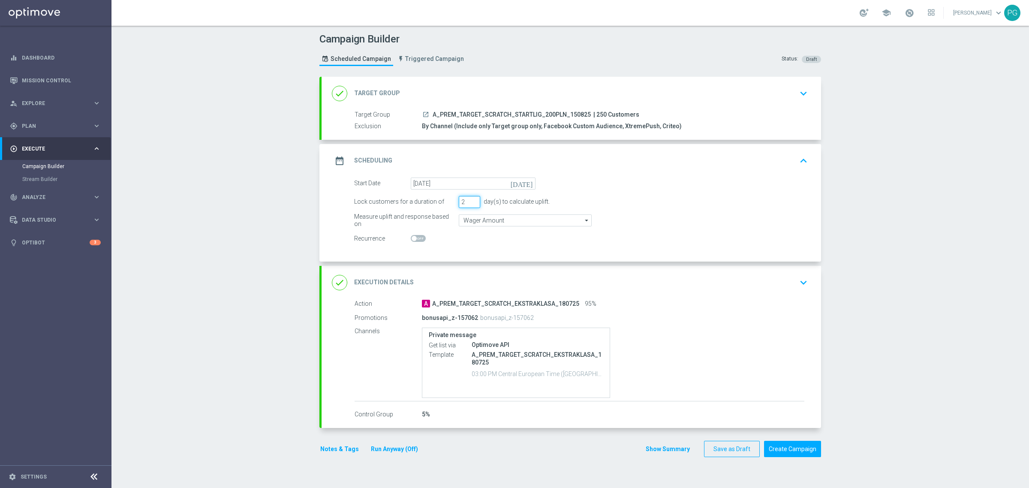
type input "2"
click at [468, 198] on input "2" at bounding box center [469, 202] width 21 height 12
click at [492, 220] on input "Wager Amount" at bounding box center [525, 220] width 133 height 12
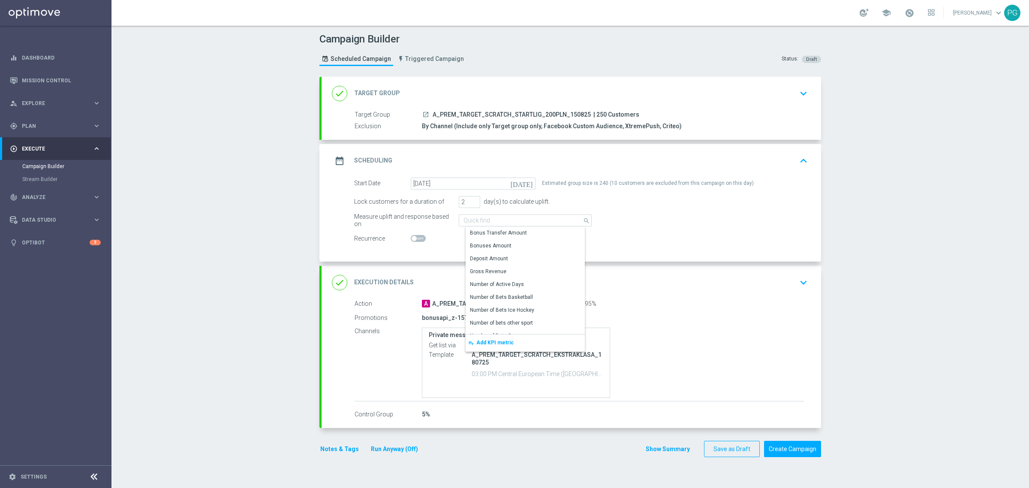
click at [290, 235] on div "Campaign Builder Scheduled Campaign Triggered Campaign Status: Draft done Targe…" at bounding box center [571, 257] width 918 height 462
type input "Wager Amount"
click at [521, 283] on div "done Execution Details keyboard_arrow_down" at bounding box center [571, 282] width 479 height 16
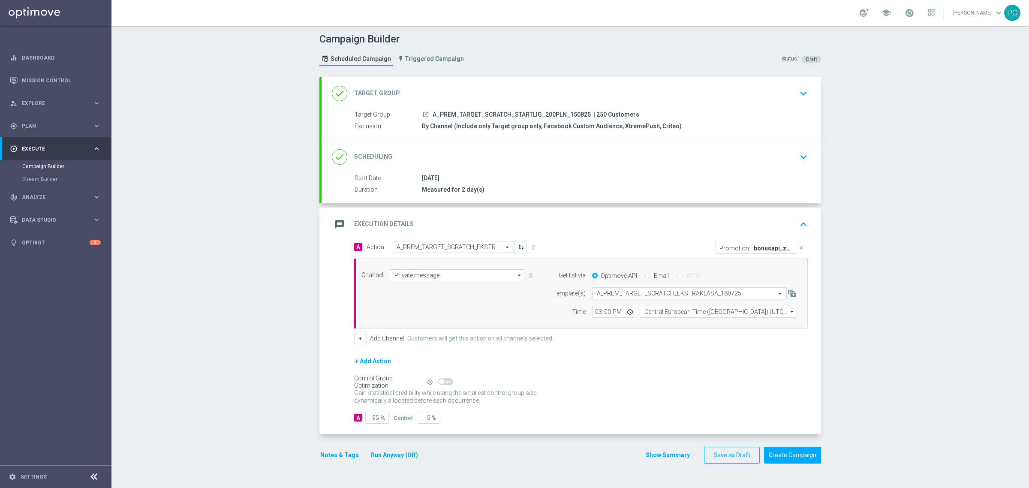
click at [459, 243] on div "Select action A_PREM_TARGET_SCRATCH_EKSTRAKLASA_180725" at bounding box center [453, 247] width 122 height 12
paste input "A_PREM_TARGET_SCRATCH_STARTLIG_200PLN_150825"
type input "A_PREM_TARGET_SCRATCH_STARTLIG_200PLN_150825"
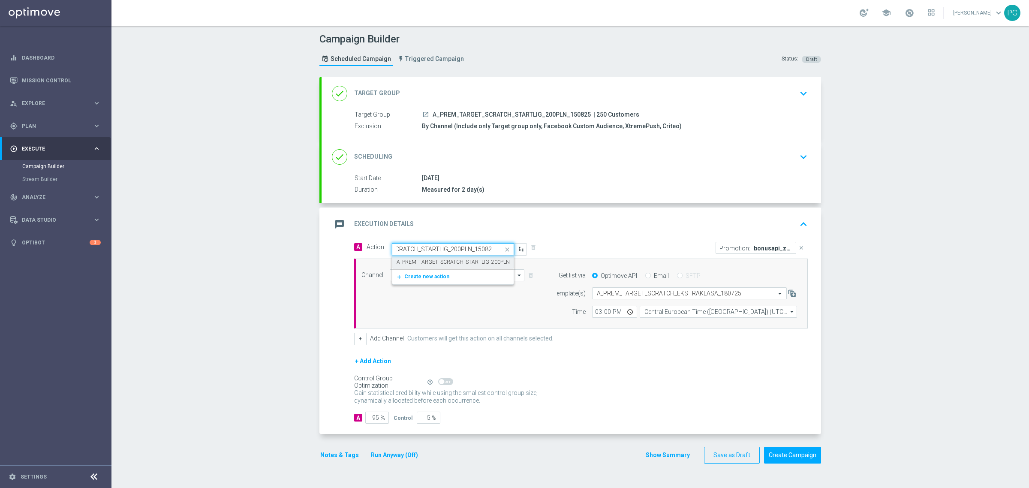
click at [469, 259] on label "A_PREM_TARGET_SCRATCH_STARTLIG_200PLN_150825" at bounding box center [463, 262] width 133 height 7
click at [627, 294] on input "text" at bounding box center [681, 293] width 168 height 7
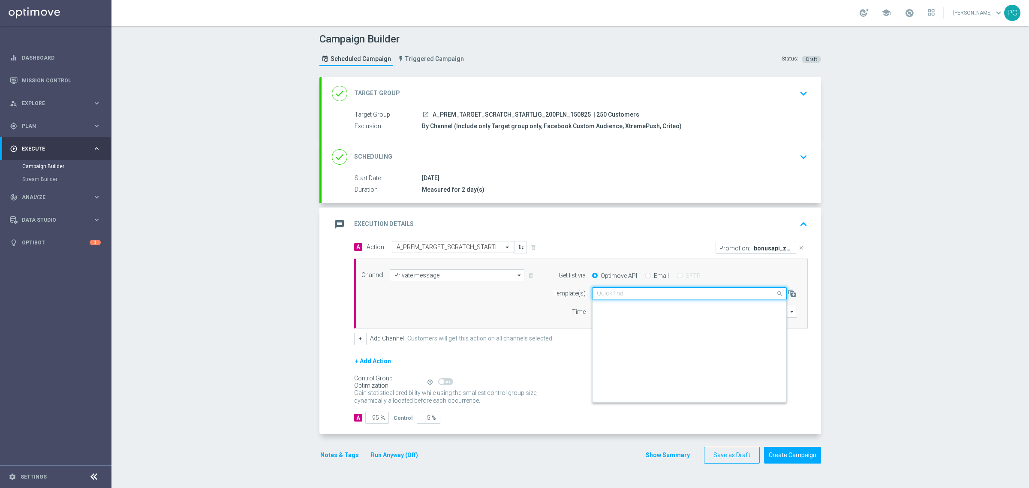
scroll to position [60336, 0]
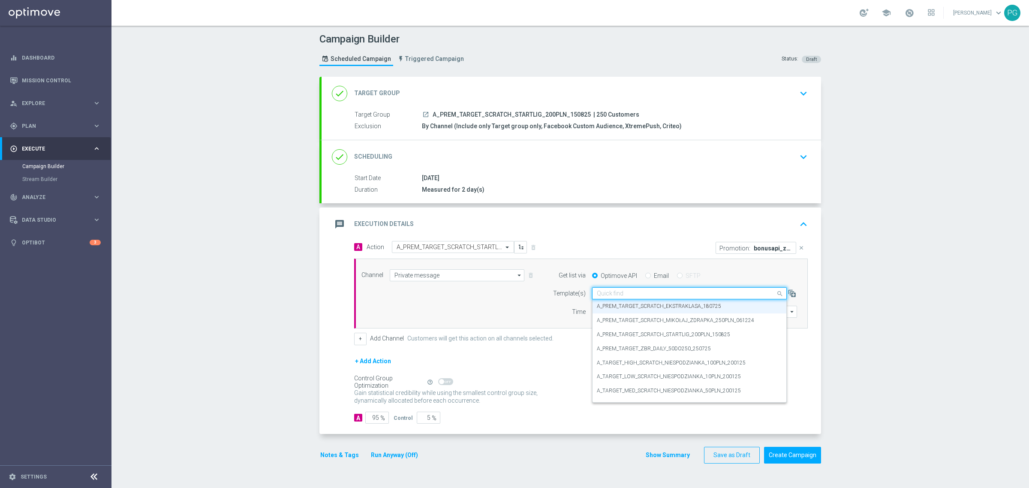
paste input "A_PREM_TARGET_SCRATCH_STARTLIG_200PLN_150825"
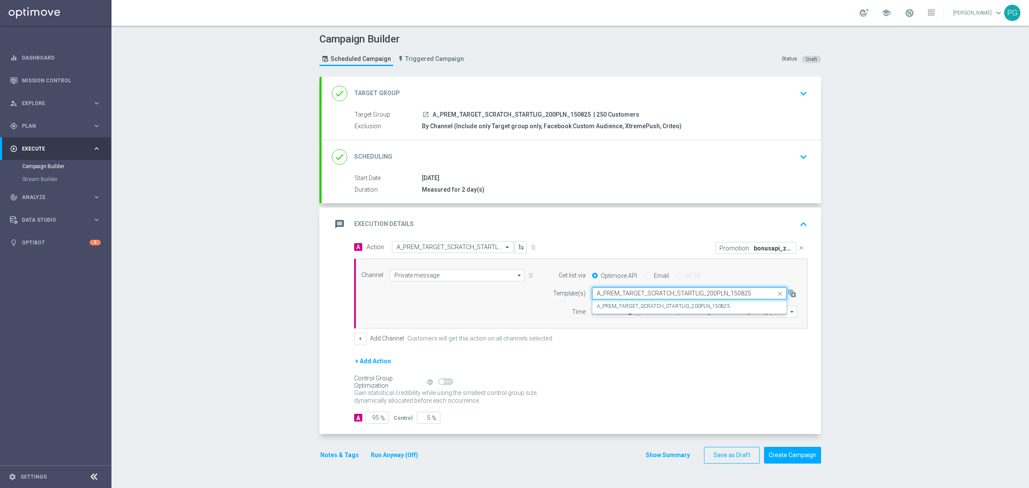
scroll to position [0, 0]
click at [619, 307] on label "A_PREM_TARGET_SCRATCH_STARTLIG_200PLN_150825" at bounding box center [663, 306] width 133 height 7
type input "A_PREM_TARGET_SCRATCH_STARTLIG_200PLN_150825"
click at [594, 315] on input "15:00" at bounding box center [614, 312] width 45 height 12
type input "13:00"
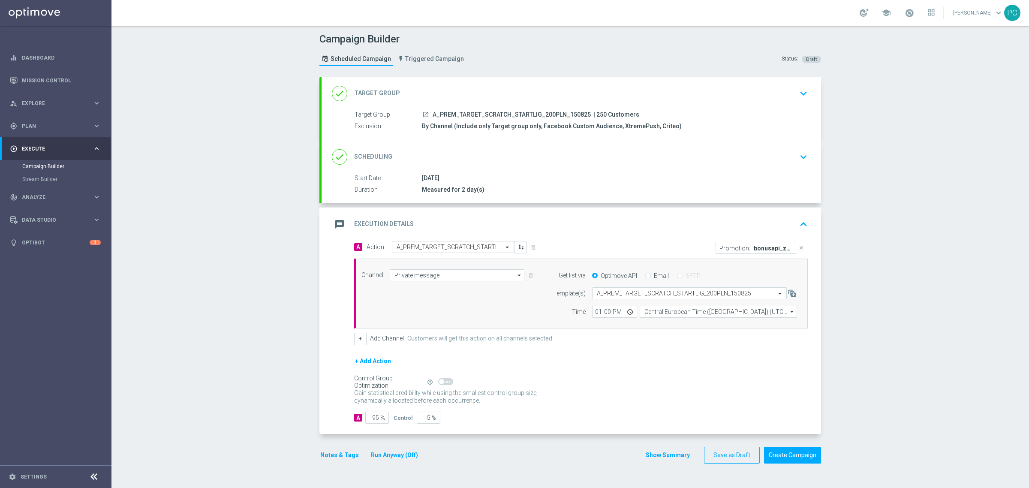
click at [754, 247] on p "bonusapi_z-157062" at bounding box center [773, 247] width 39 height 7
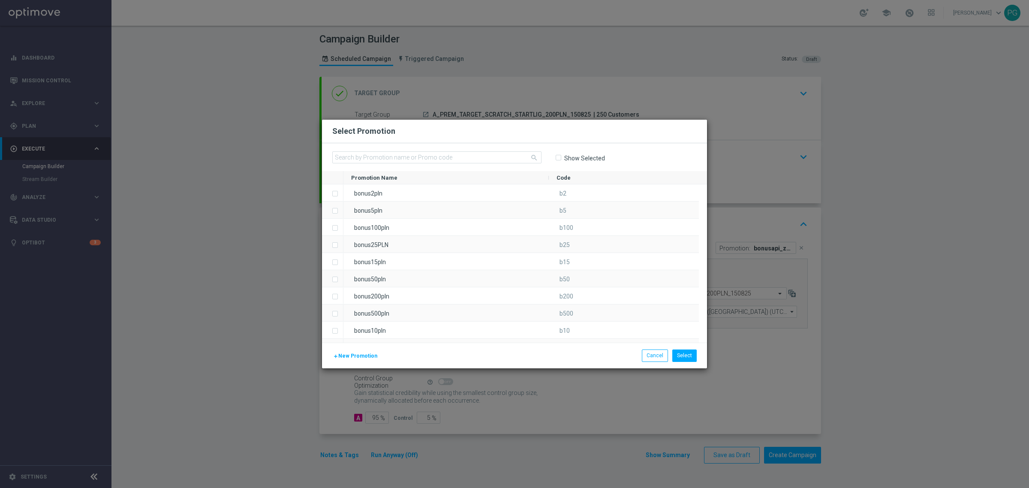
click at [588, 156] on label "Show Selected" at bounding box center [584, 158] width 41 height 8
click at [561, 156] on input "Show Selected" at bounding box center [558, 158] width 6 height 6
checkbox input "true"
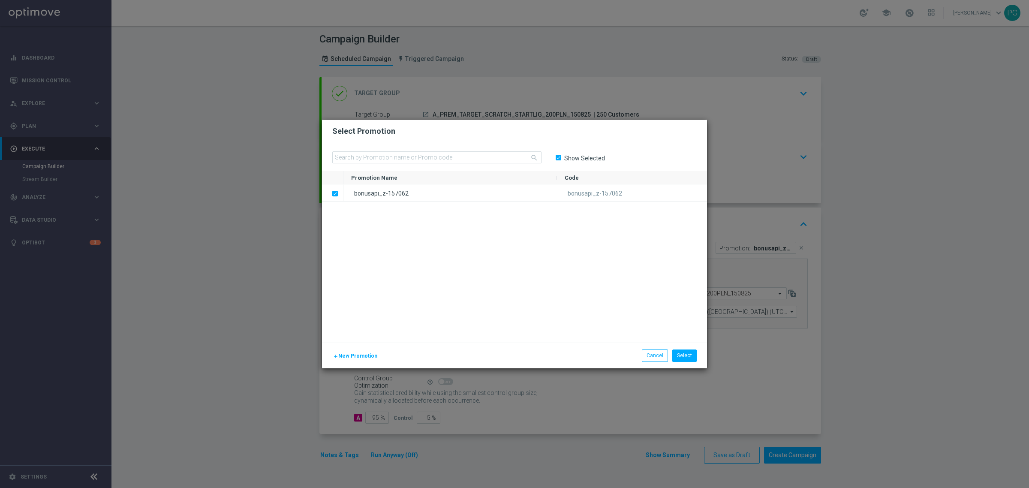
drag, startPoint x: 438, startPoint y: 194, endPoint x: 495, endPoint y: 239, distance: 72.7
click at [495, 239] on div "bonusapi_z-157062 bonusapi_z-157062" at bounding box center [526, 263] width 364 height 158
drag, startPoint x: 640, startPoint y: 191, endPoint x: 548, endPoint y: 235, distance: 101.7
click at [548, 235] on div "bonusapi_z-157062 bonusapi_z-157062" at bounding box center [526, 263] width 364 height 158
click at [445, 157] on input "text" at bounding box center [436, 157] width 209 height 12
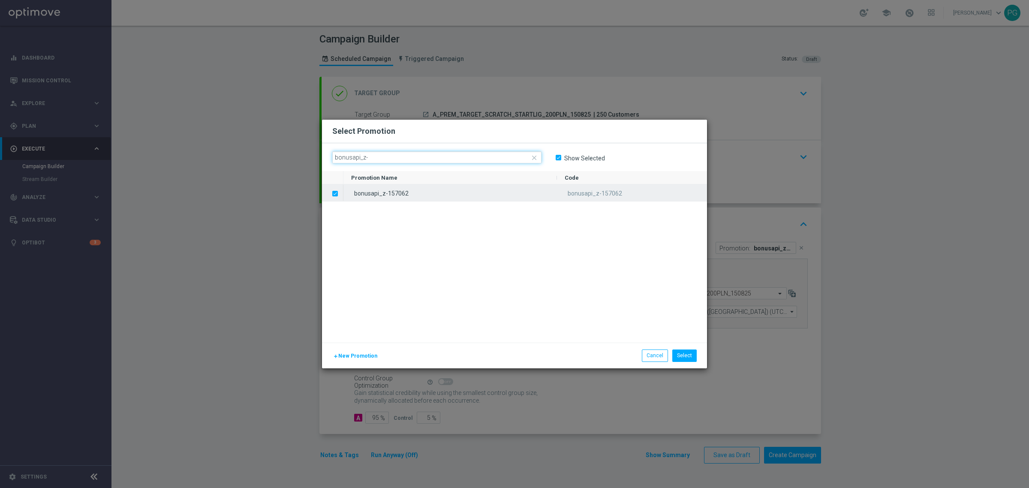
type input "bonusapi_z-"
click at [341, 193] on label "Press SPACE to deselect this row." at bounding box center [342, 194] width 3 height 8
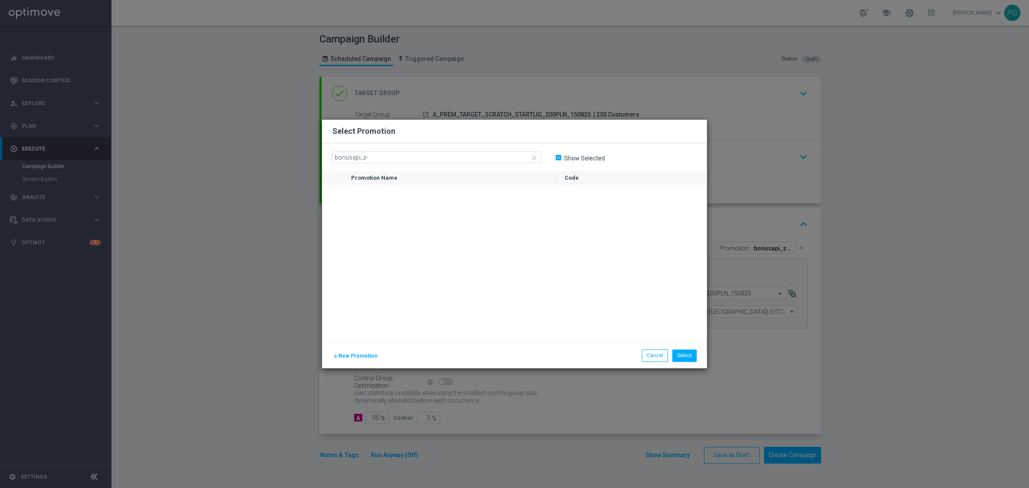
click at [366, 359] on span "New Promotion" at bounding box center [357, 356] width 39 height 6
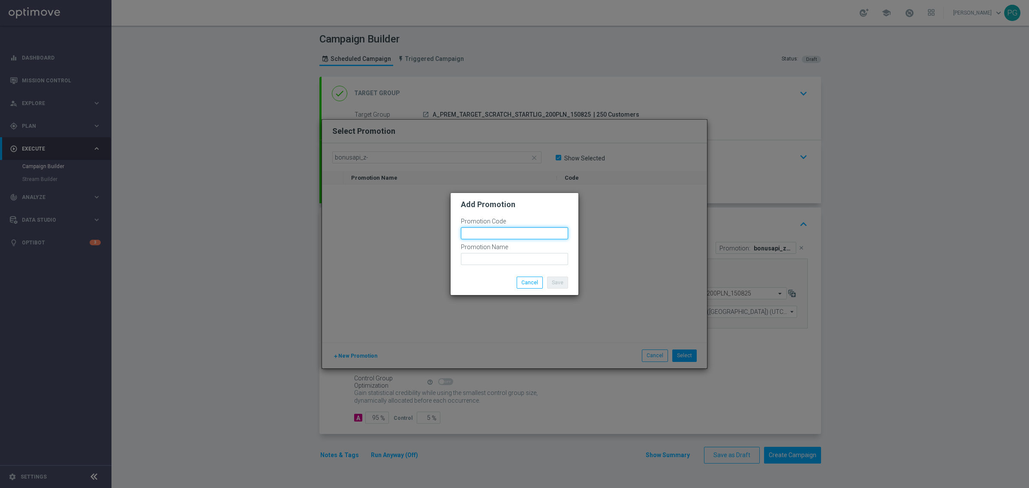
click at [485, 229] on input "text" at bounding box center [514, 233] width 107 height 12
paste input "bonusapi_z-"
type input "bonusapi_z-"
click at [492, 264] on input "text" at bounding box center [514, 259] width 107 height 12
paste input "bonusapi_z-"
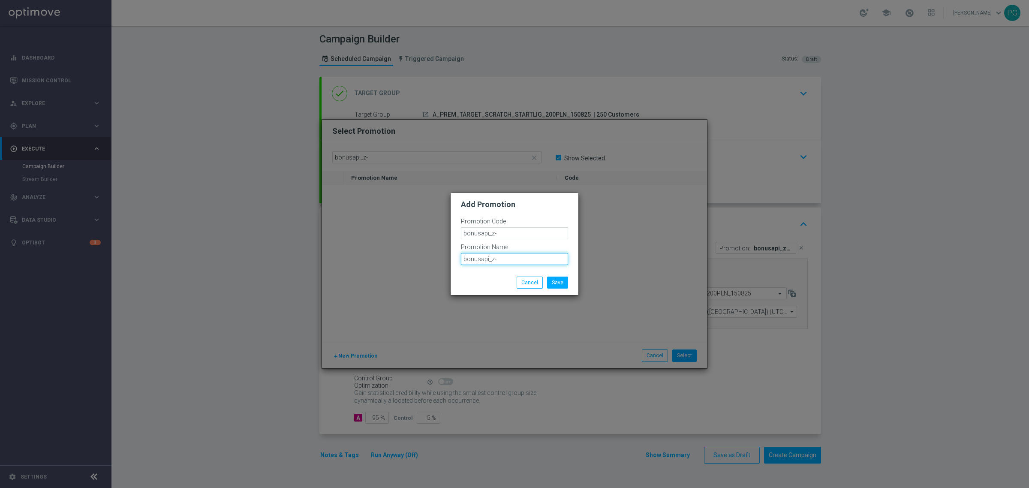
type input "bonusapi_z-"
click at [534, 233] on input "bonusapi_z-" at bounding box center [514, 233] width 107 height 12
paste input "167440"
type input "bonusapi_z-167440"
click at [528, 260] on input "bonusapi_z-" at bounding box center [514, 259] width 107 height 12
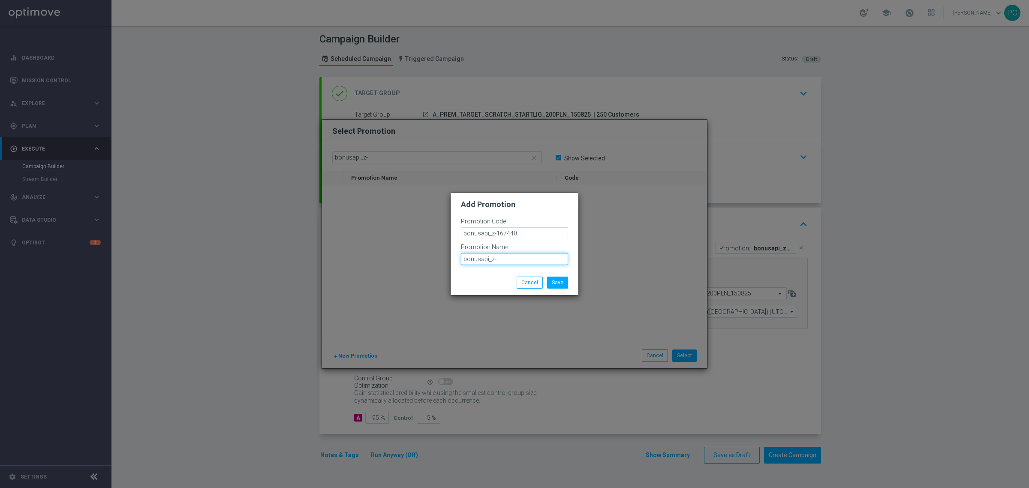
paste input "167440"
type input "bonusapi_z-167440"
click at [541, 233] on input "bonusapi_z-167440" at bounding box center [514, 233] width 107 height 12
click at [558, 280] on button "Save" at bounding box center [557, 283] width 21 height 12
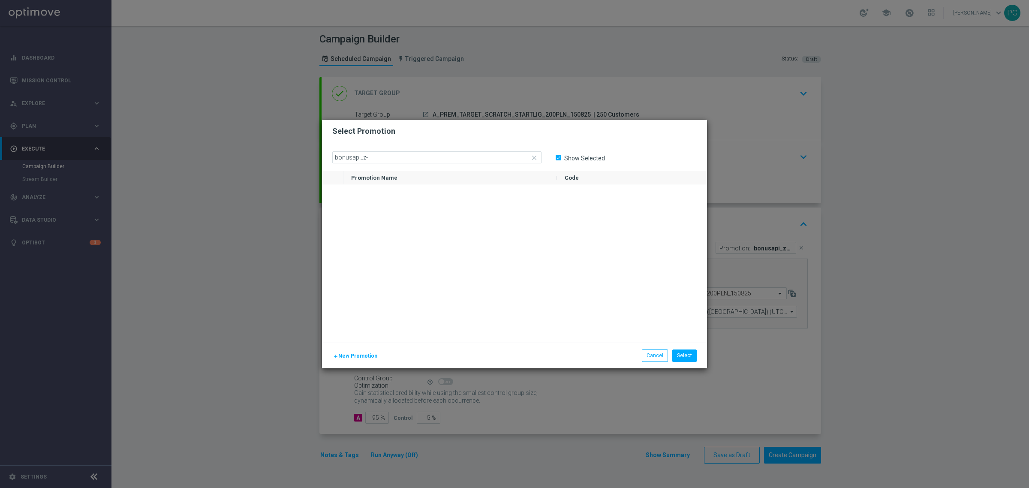
click at [365, 352] on button "add New Promotion" at bounding box center [355, 355] width 46 height 9
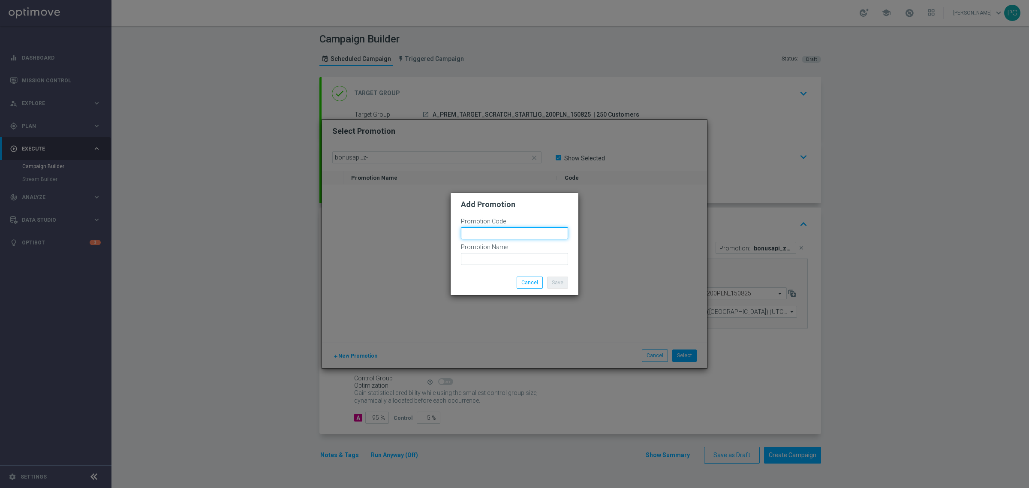
click at [477, 231] on input "text" at bounding box center [514, 233] width 107 height 12
paste input "bonusapi_z-167440"
type input "bonusapi_z-167441"
paste input "bonusapi_z-167440"
type input "bonusapi_z-167441"
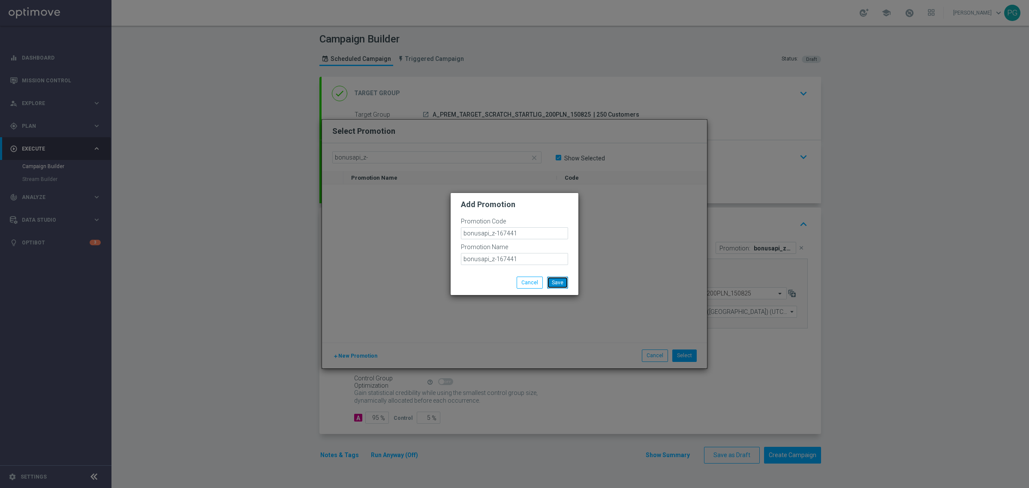
click at [558, 286] on button "Save" at bounding box center [557, 283] width 21 height 12
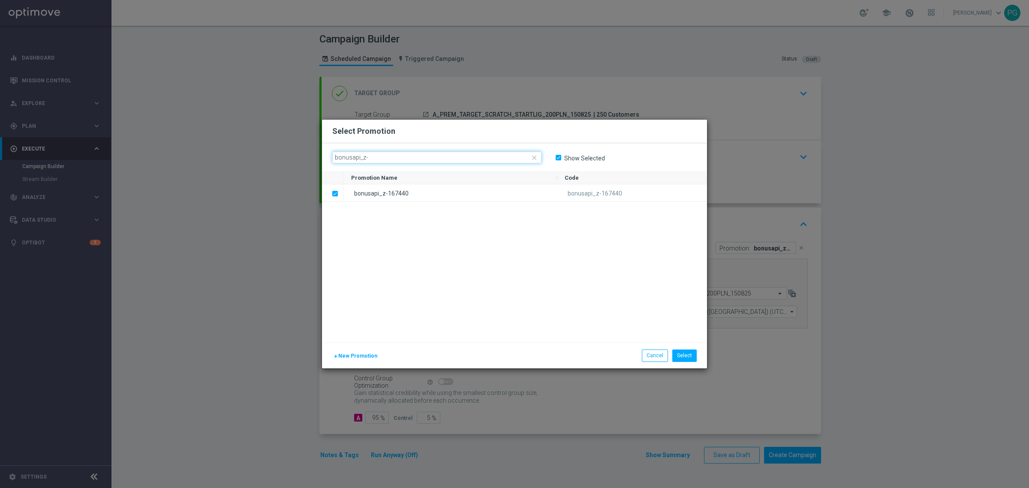
click at [517, 160] on input "bonusapi_z-" at bounding box center [436, 157] width 209 height 12
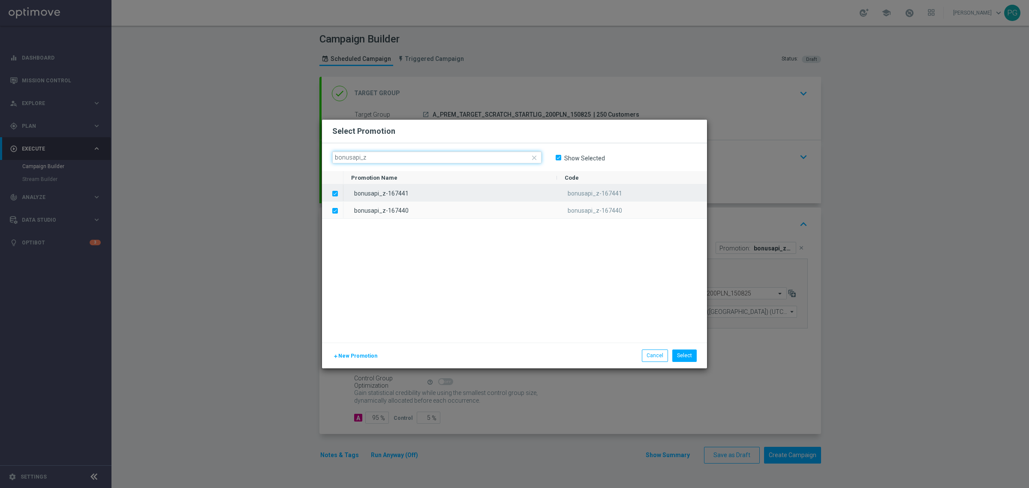
type input "bonusapi_z"
click at [341, 194] on label "Press SPACE to deselect this row." at bounding box center [342, 194] width 3 height 8
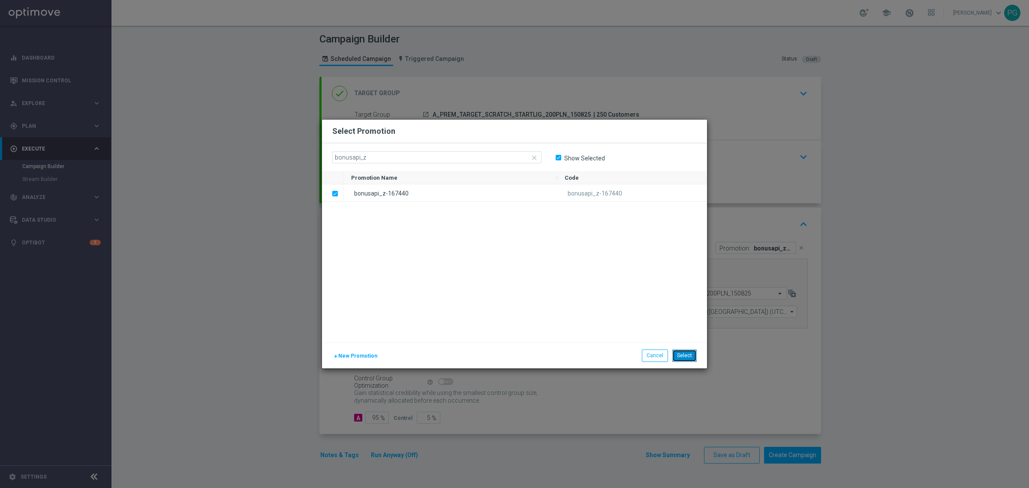
click at [686, 356] on button "Select" at bounding box center [685, 356] width 24 height 12
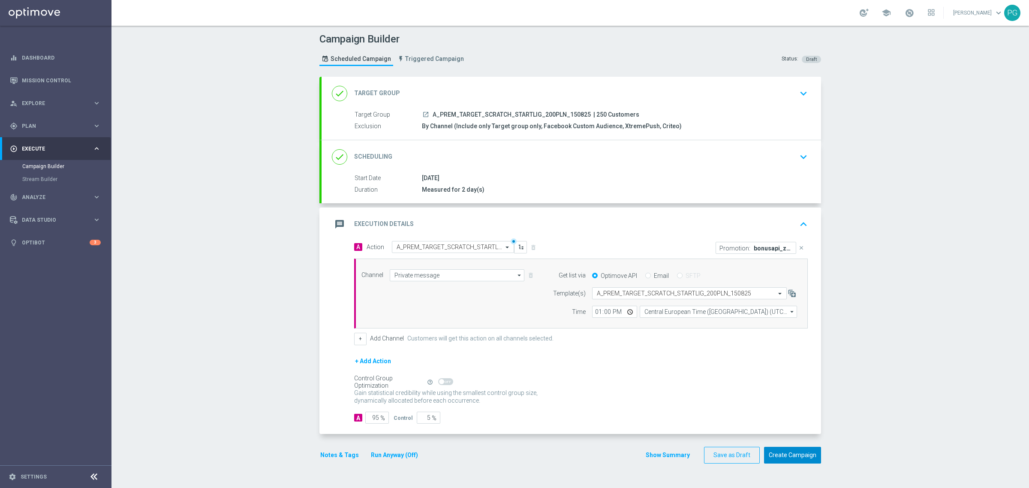
click at [795, 455] on button "Create Campaign" at bounding box center [792, 455] width 57 height 17
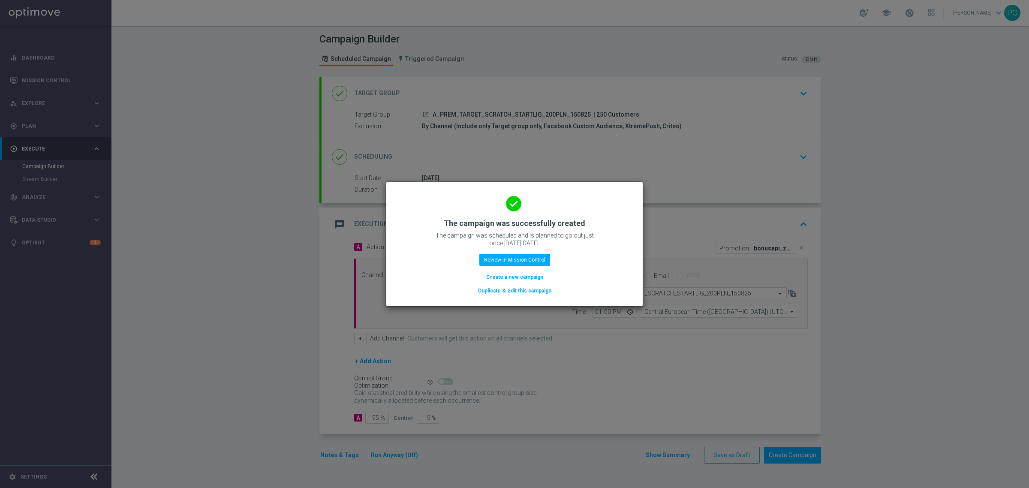
click at [507, 291] on button "Duplicate & edit this campaign" at bounding box center [514, 290] width 75 height 9
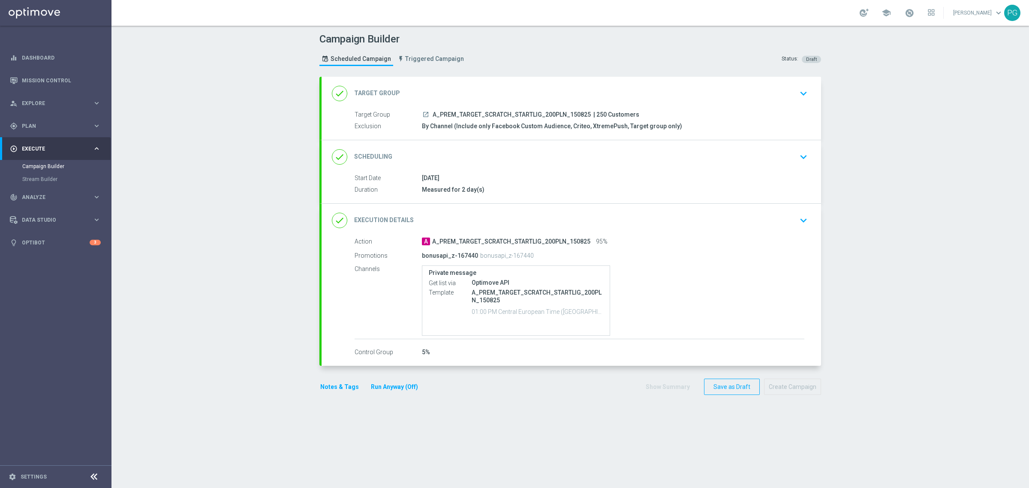
click at [489, 89] on div "done Target Group keyboard_arrow_down" at bounding box center [571, 93] width 479 height 16
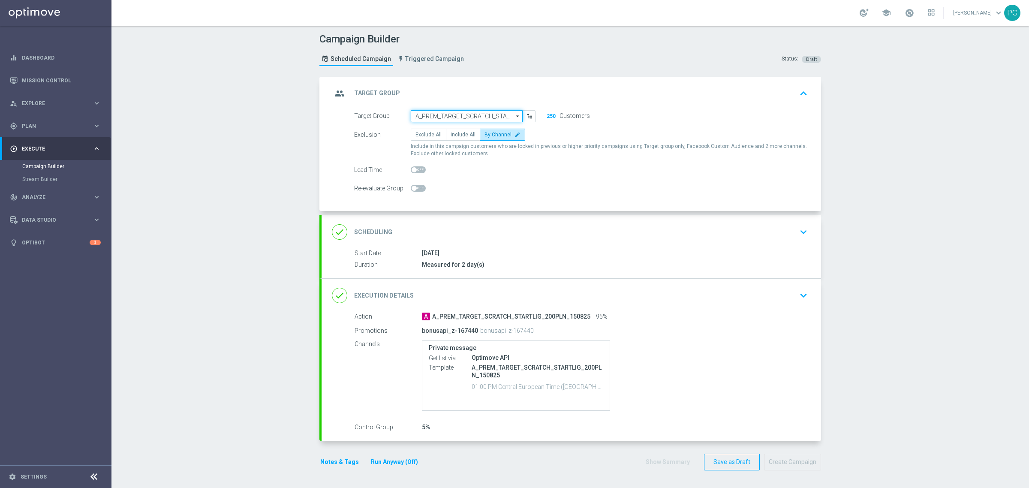
click at [460, 115] on input "A_PREM_TARGET_SCRATCH_STARTLIG_200PLN_150825" at bounding box center [467, 116] width 112 height 12
paste input "A_PEXTRA_TARGET_SCRATCH_STARTLIG_500PLN_1508"
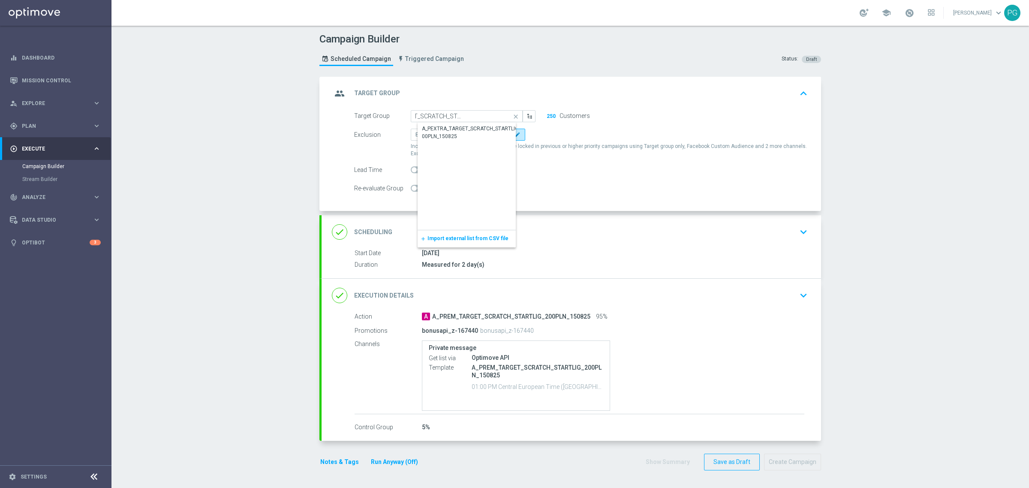
click at [452, 125] on div "A_PEXTRA_TARGET_SCRATCH_STARTLIG_500PLN_150825" at bounding box center [473, 132] width 103 height 15
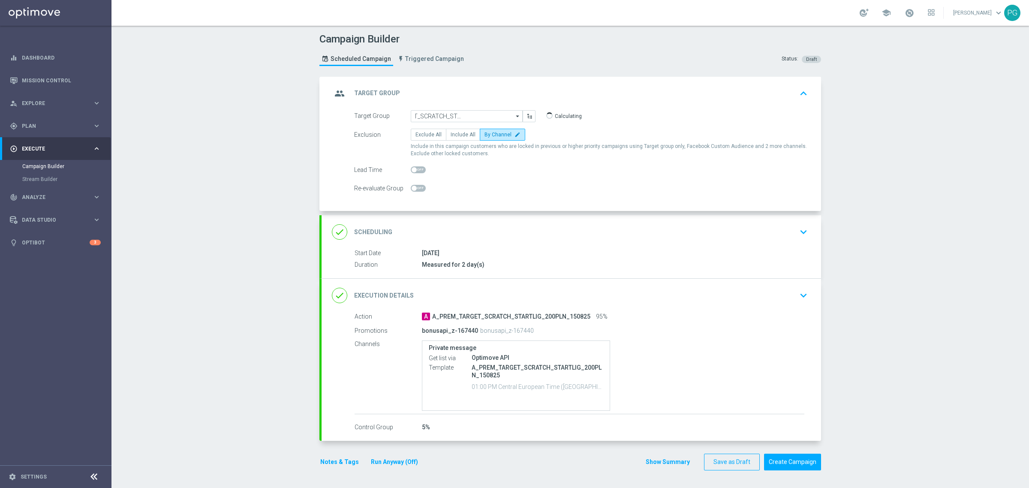
type input "A_PEXTRA_TARGET_SCRATCH_STARTLIG_500PLN_150825"
click at [444, 233] on div "done Scheduling keyboard_arrow_down" at bounding box center [571, 232] width 479 height 16
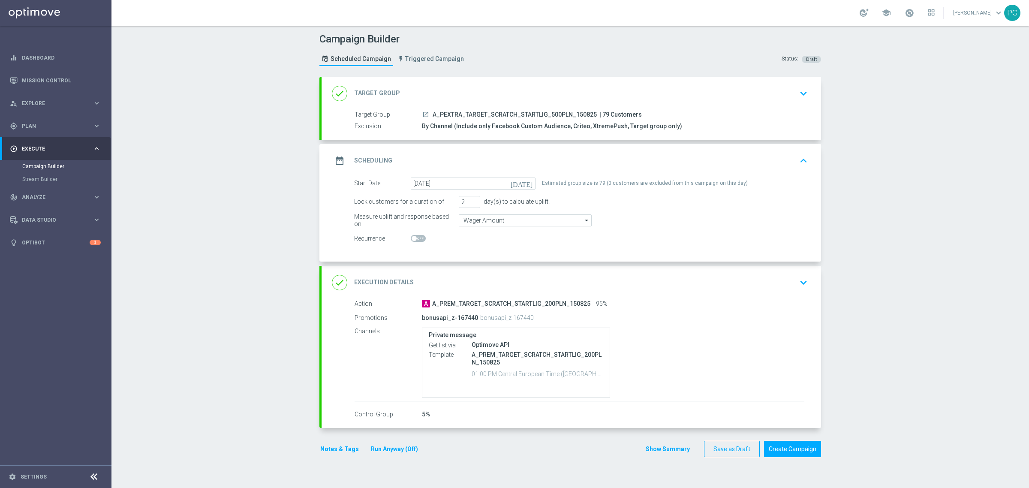
click at [498, 281] on div "done Execution Details keyboard_arrow_down" at bounding box center [571, 282] width 479 height 16
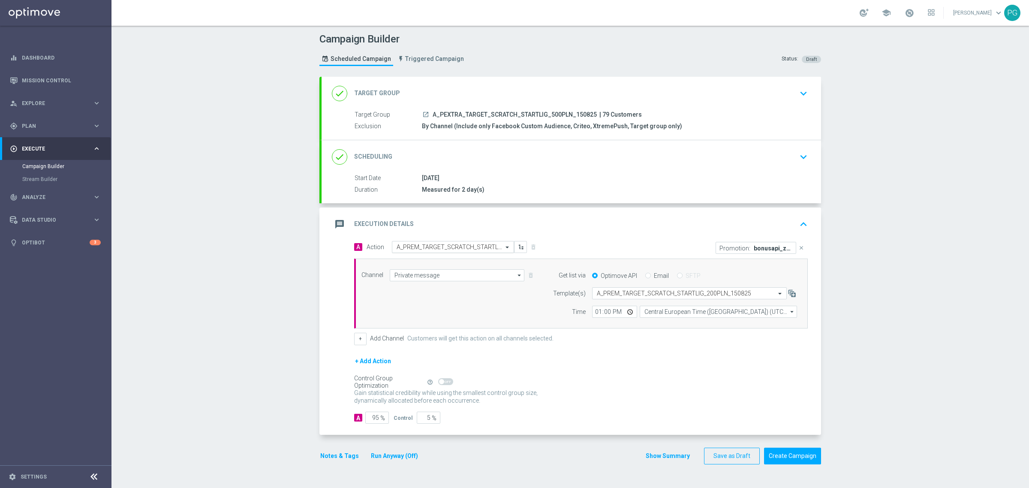
click at [461, 249] on input "text" at bounding box center [445, 247] width 96 height 7
paste input "A_PEXTRA_TARGET_SCRATCH_STARTLIG_500PLN_1508"
type input "A_PEXTRA_TARGET_SCRATCH_STARTLIG_500PLN_1508"
click at [451, 261] on label "A_PEXTRA_TARGET_SCRATCH_STARTLIG_500PLN_150825" at bounding box center [466, 262] width 138 height 7
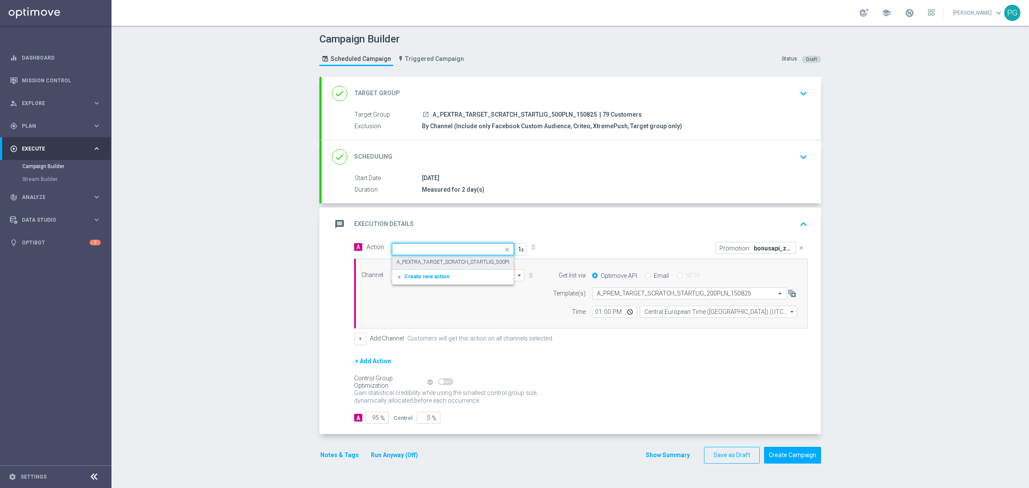
scroll to position [0, 0]
click at [619, 295] on input "text" at bounding box center [681, 293] width 168 height 7
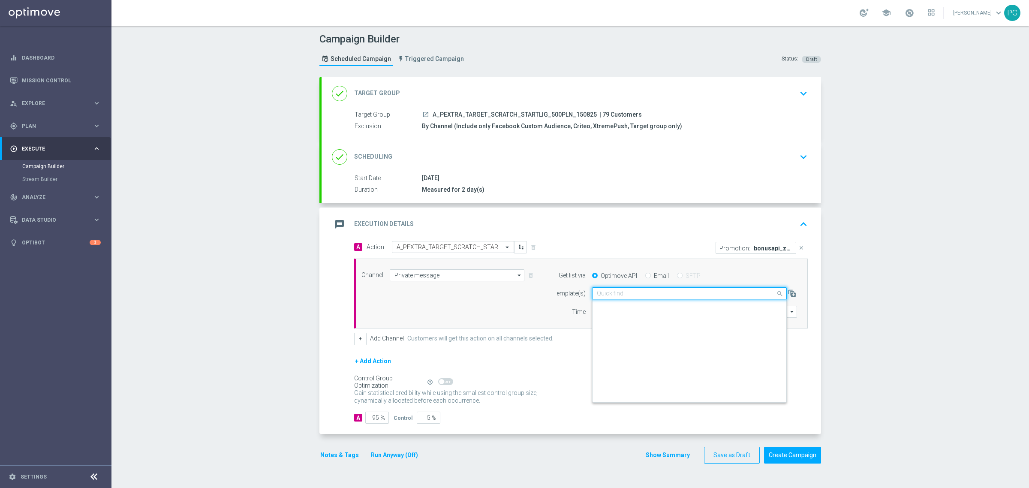
paste input "A_PEXTRA_TARGET_SCRATCH_STARTLIG_500PLN_1508"
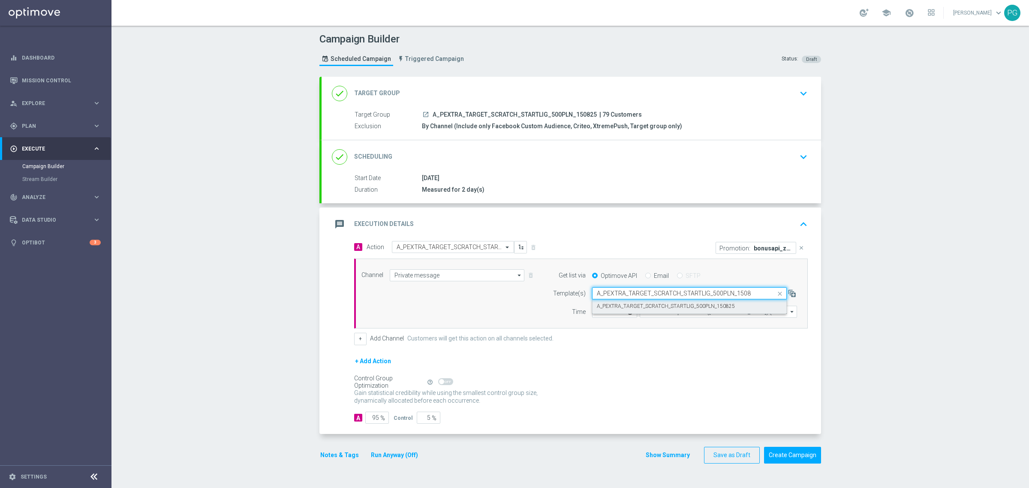
click at [612, 308] on label "A_PEXTRA_TARGET_SCRATCH_STARTLIG_500PLN_150825" at bounding box center [666, 306] width 138 height 7
type input "A_PEXTRA_TARGET_SCRATCH_STARTLIG_500PLN_1508"
click at [724, 247] on p "Promotion:" at bounding box center [735, 247] width 31 height 7
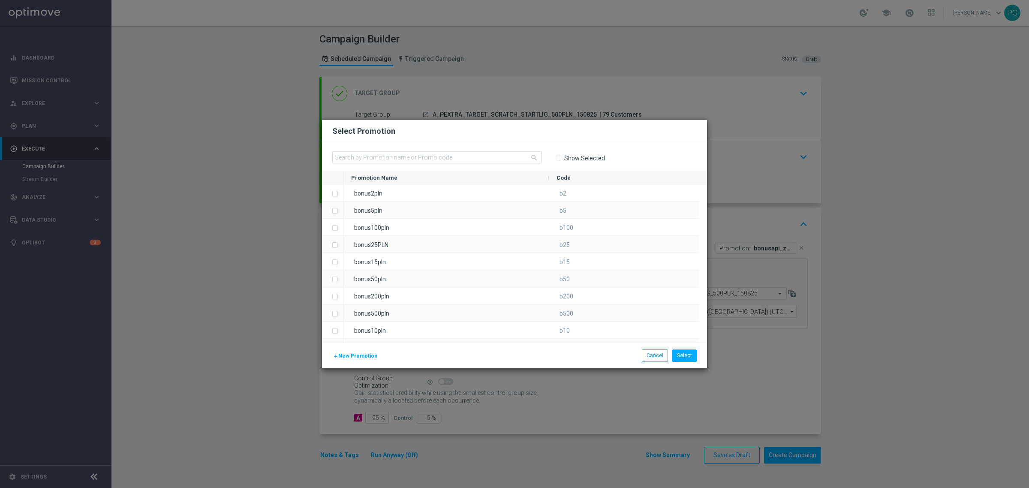
click at [573, 162] on div "Show Selected" at bounding box center [580, 157] width 50 height 13
click at [573, 160] on label "Show Selected" at bounding box center [584, 158] width 41 height 8
click at [561, 160] on input "Show Selected" at bounding box center [558, 158] width 6 height 6
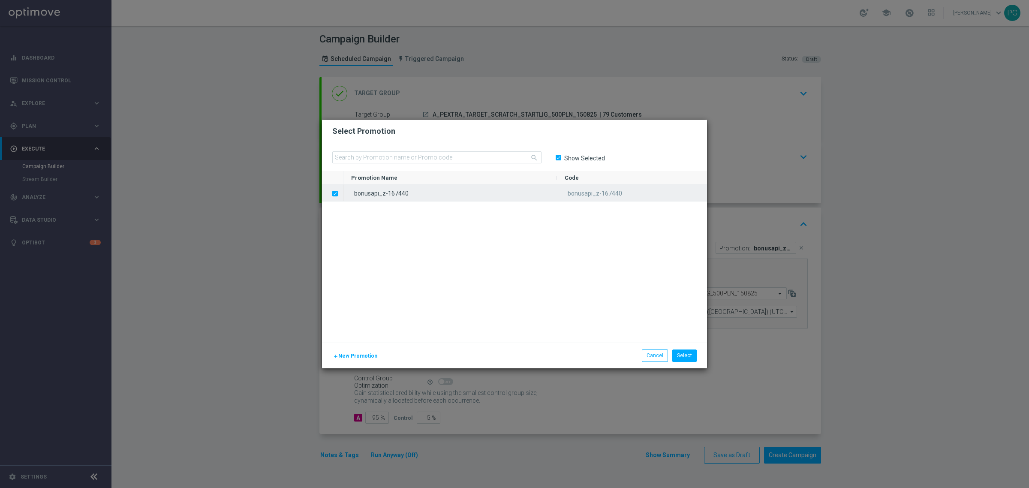
click at [341, 194] on label "Press SPACE to deselect this row." at bounding box center [342, 194] width 3 height 8
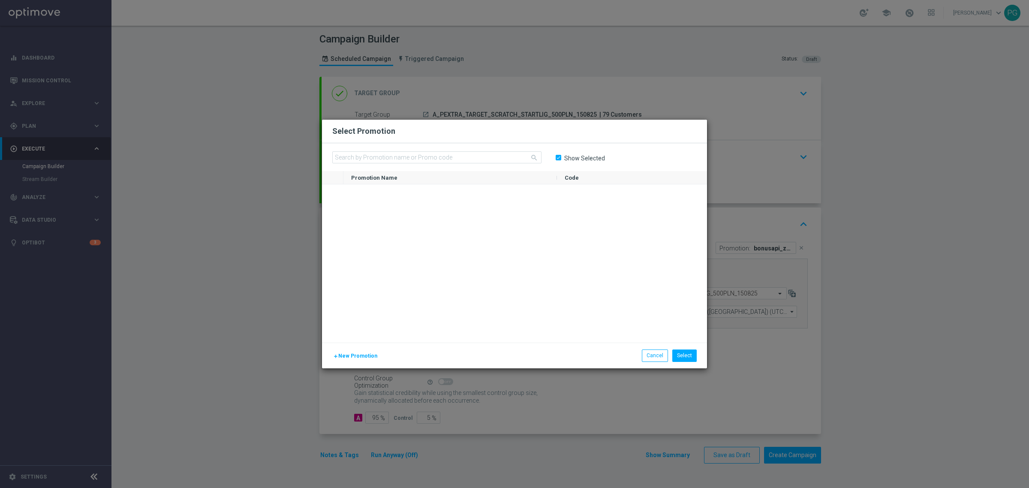
click at [372, 148] on div "search Show Selected" at bounding box center [514, 157] width 385 height 28
click at [564, 154] on label "Show Selected" at bounding box center [584, 158] width 41 height 8
click at [560, 155] on input "Show Selected" at bounding box center [558, 158] width 6 height 6
checkbox input "false"
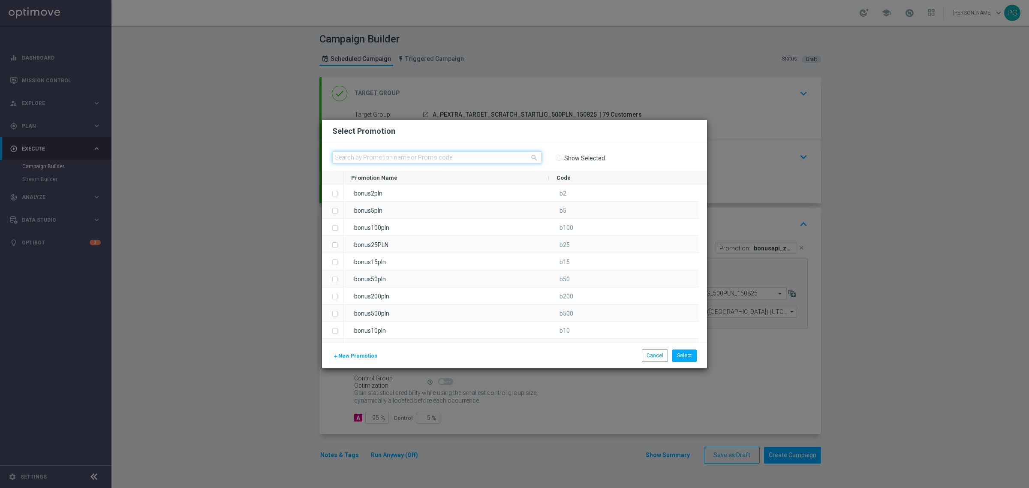
click at [477, 158] on input "text" at bounding box center [436, 157] width 209 height 12
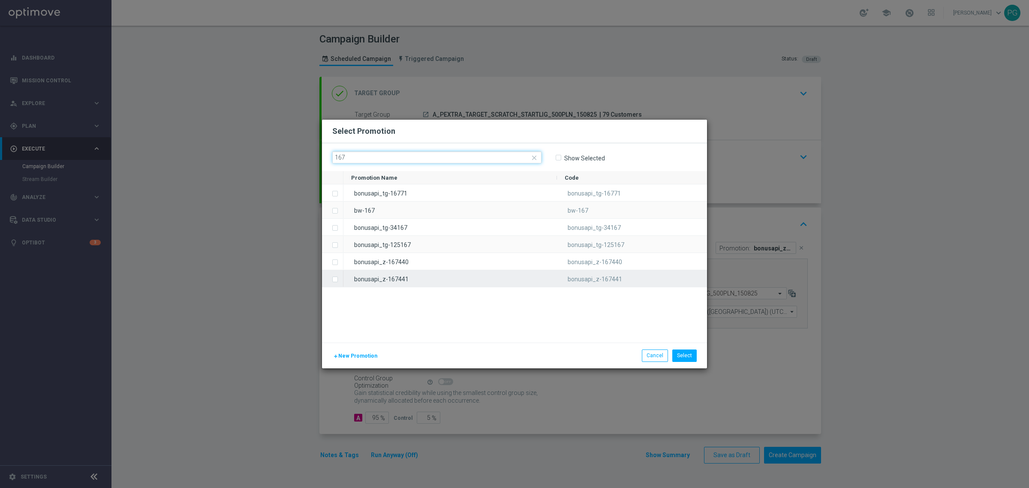
type input "167"
click at [341, 281] on label "Press SPACE to select this row." at bounding box center [342, 280] width 3 height 8
click at [687, 355] on button "Select" at bounding box center [685, 356] width 24 height 12
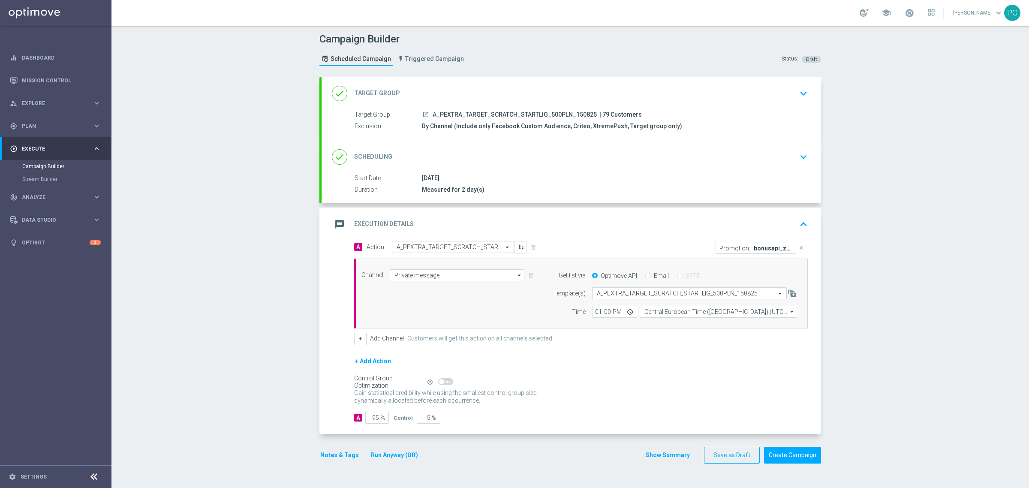
click at [528, 157] on div "done Scheduling keyboard_arrow_down" at bounding box center [571, 157] width 479 height 16
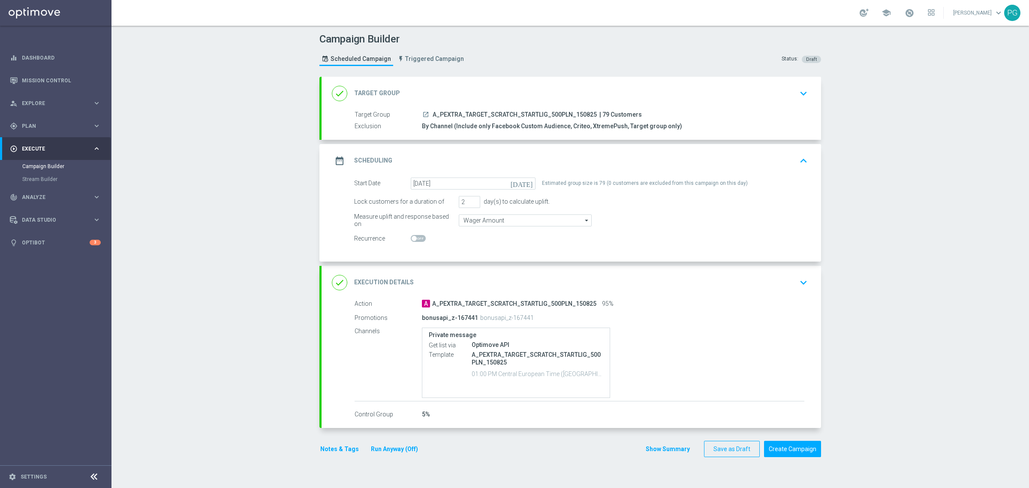
click at [521, 281] on div "done Execution Details keyboard_arrow_down" at bounding box center [571, 282] width 479 height 16
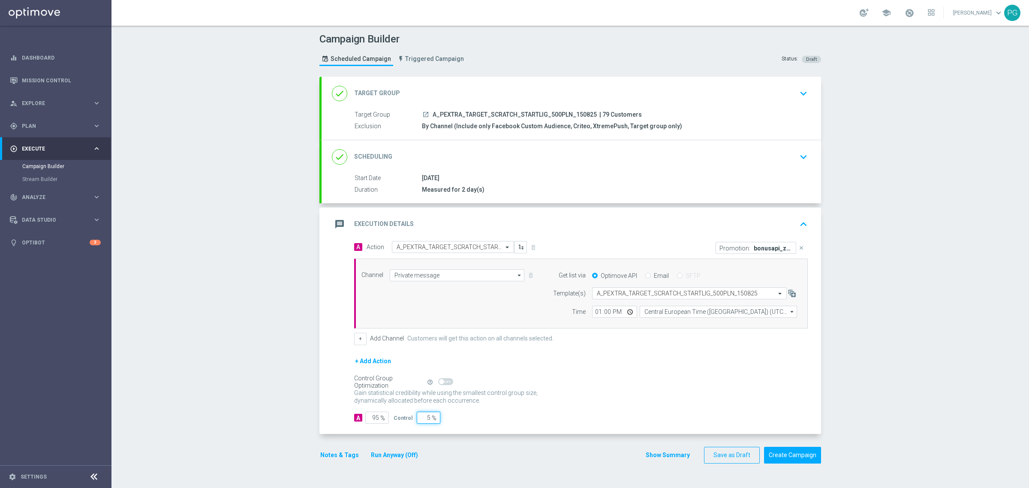
click at [418, 416] on input "5" at bounding box center [429, 418] width 24 height 12
type input "100"
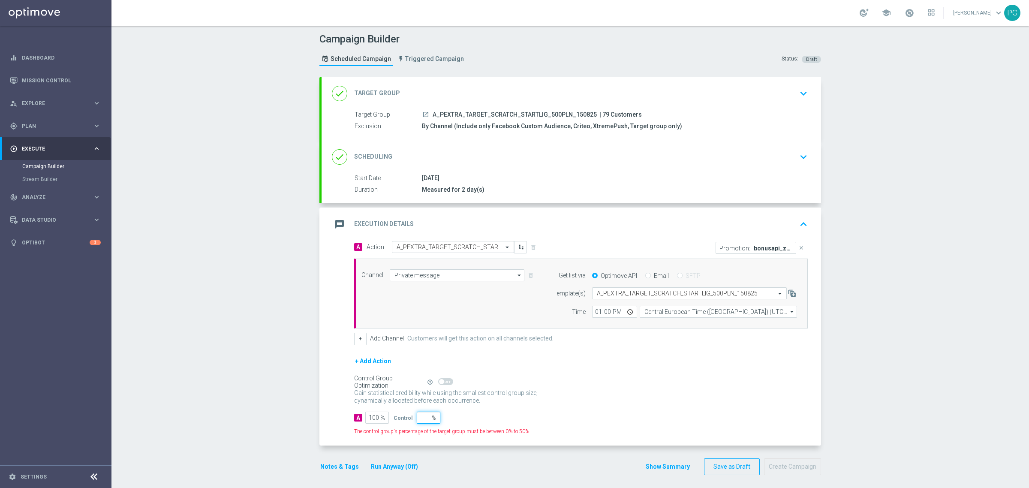
type input "8"
type input "92"
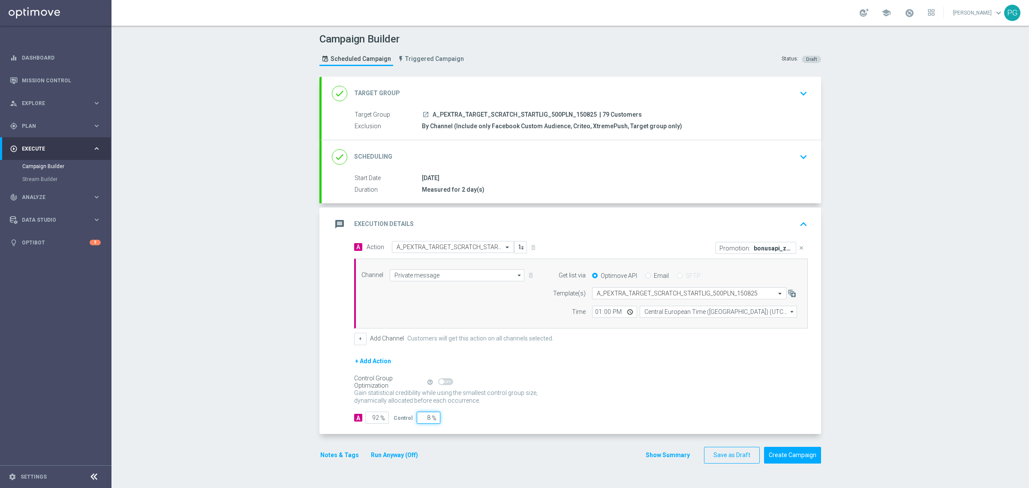
click at [417, 421] on input "8" at bounding box center [429, 418] width 24 height 12
type input "1"
type input "99"
type input "11"
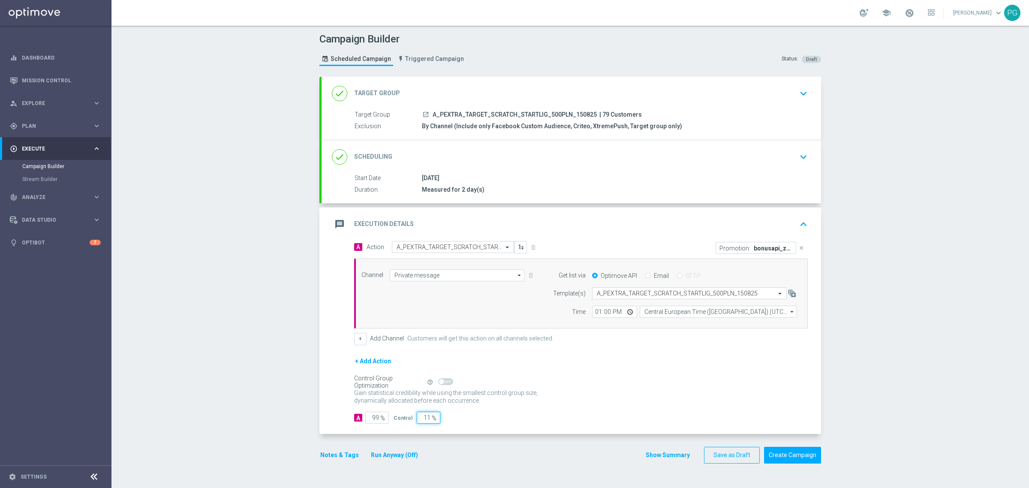
type input "89"
click at [482, 419] on div "A 89 % Control 11 %" at bounding box center [581, 418] width 454 height 12
click at [419, 419] on input "11" at bounding box center [429, 418] width 24 height 12
type input "5"
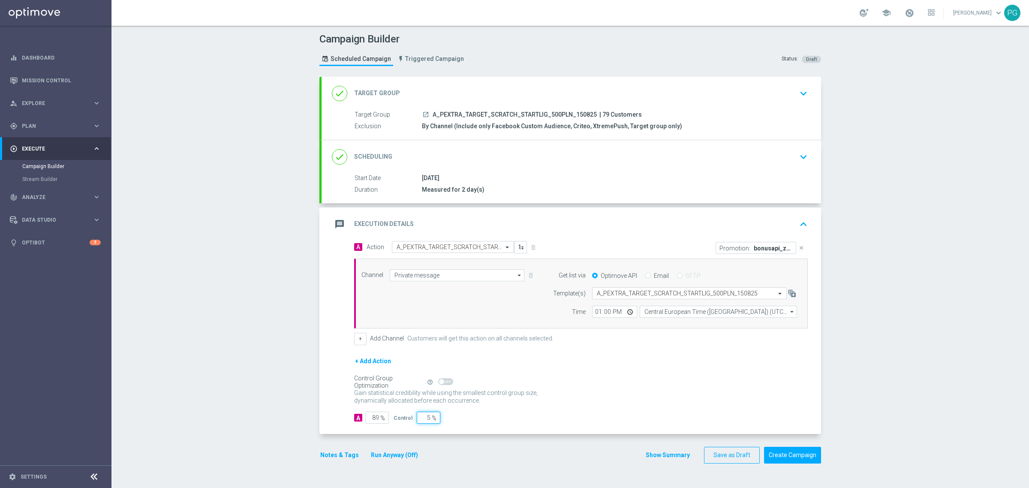
type input "95"
type input "5"
click at [446, 418] on div "A 95 % Control 5 %" at bounding box center [581, 418] width 454 height 12
click at [603, 314] on input "13:00" at bounding box center [614, 312] width 45 height 12
click at [592, 311] on input "13:00" at bounding box center [614, 312] width 45 height 12
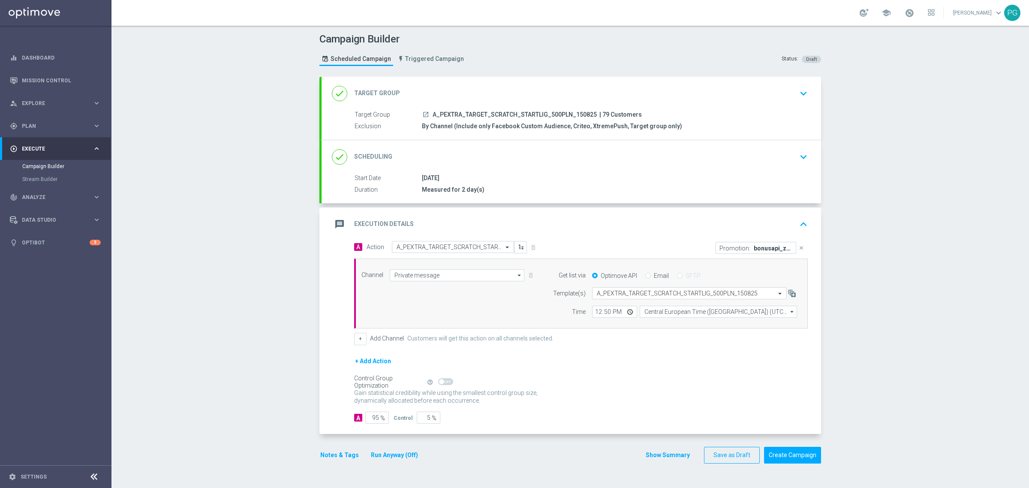
click at [613, 336] on div "+ Add Channel Customers will get this action on all channels selected." at bounding box center [581, 339] width 454 height 12
click at [593, 314] on input "12:50" at bounding box center [614, 312] width 45 height 12
click at [603, 312] on input "12:50" at bounding box center [614, 312] width 45 height 12
type input "12:45"
click at [608, 333] on div "A Action Select action A_PEXTRA_TARGET_SCRATCH_STARTLIG_500PLN_150825 delete_fo…" at bounding box center [581, 293] width 467 height 104
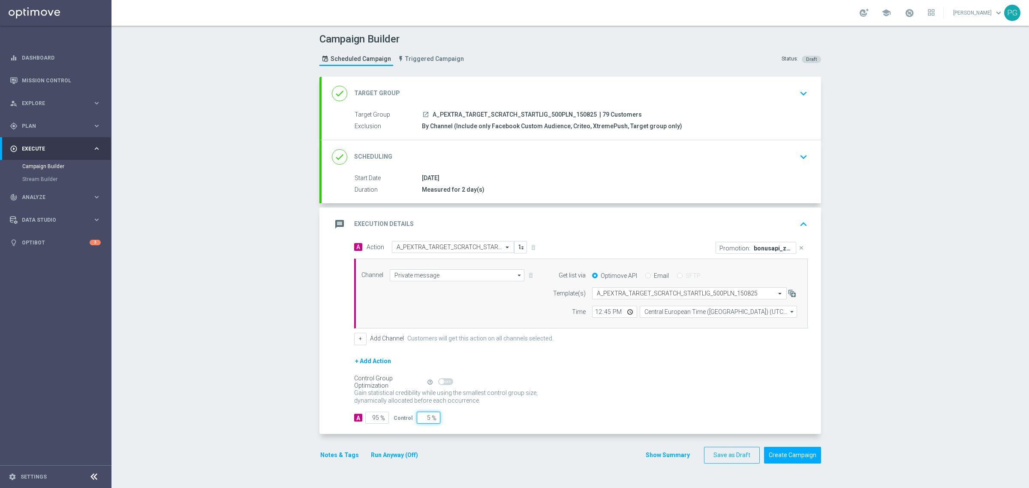
click at [421, 417] on input "5" at bounding box center [429, 418] width 24 height 12
type input "7"
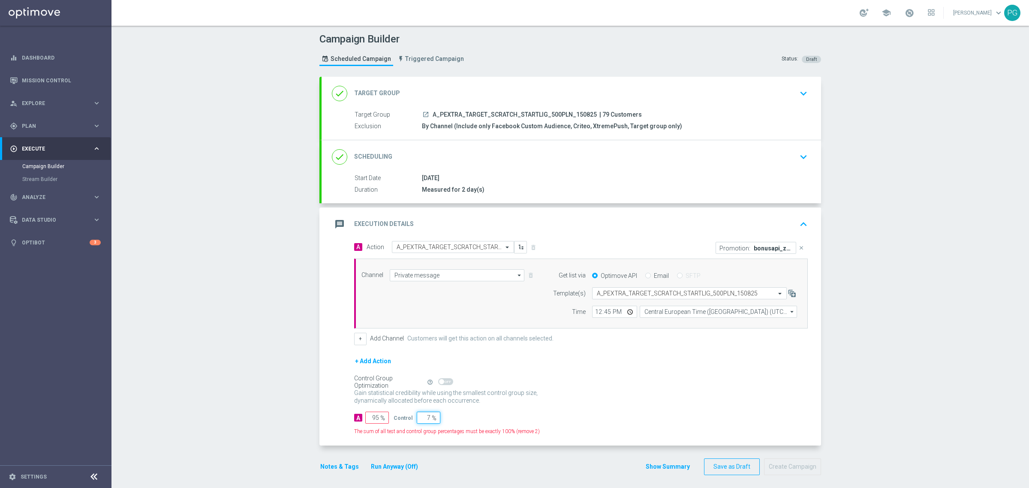
type input "93"
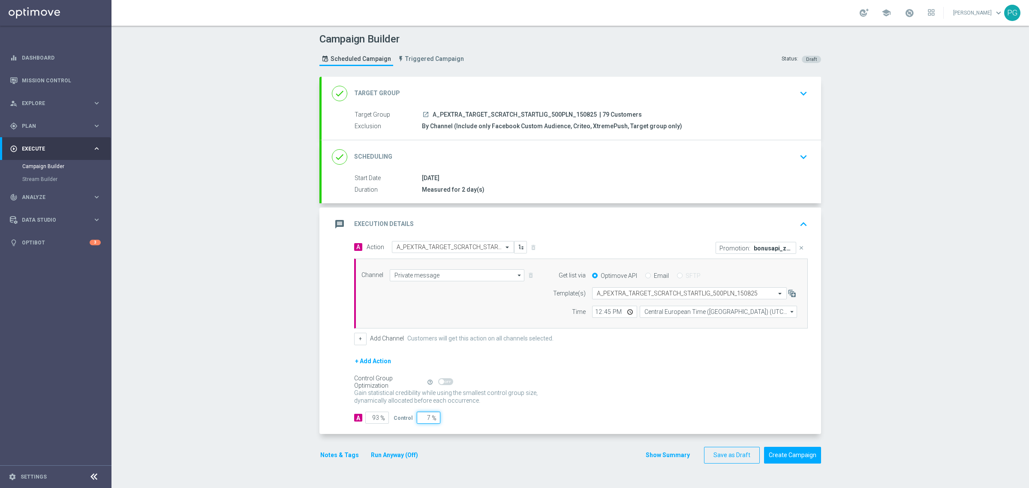
type input "7"
click at [573, 442] on form "done Target Group keyboard_arrow_down Target Group launch A_PEXTRA_TARGET_SCRAT…" at bounding box center [571, 270] width 502 height 387
click at [929, 346] on div "Campaign Builder Scheduled Campaign Triggered Campaign Status: Draft done Targe…" at bounding box center [571, 257] width 918 height 462
click at [796, 458] on button "Create Campaign" at bounding box center [792, 455] width 57 height 17
